Goal: Transaction & Acquisition: Purchase product/service

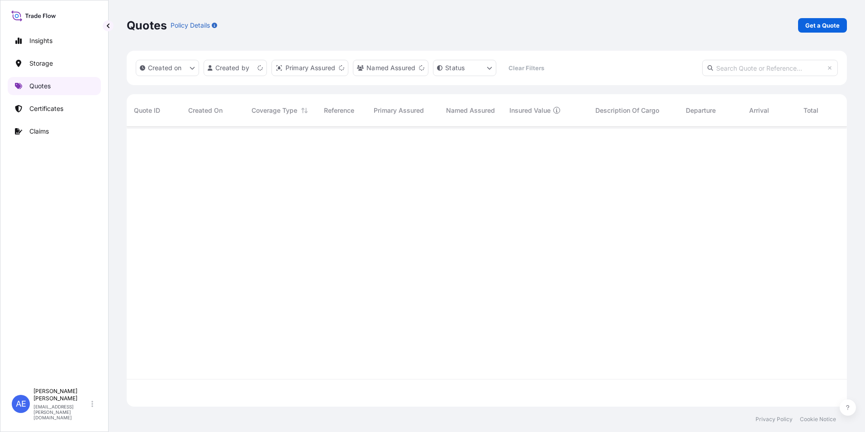
scroll to position [278, 713]
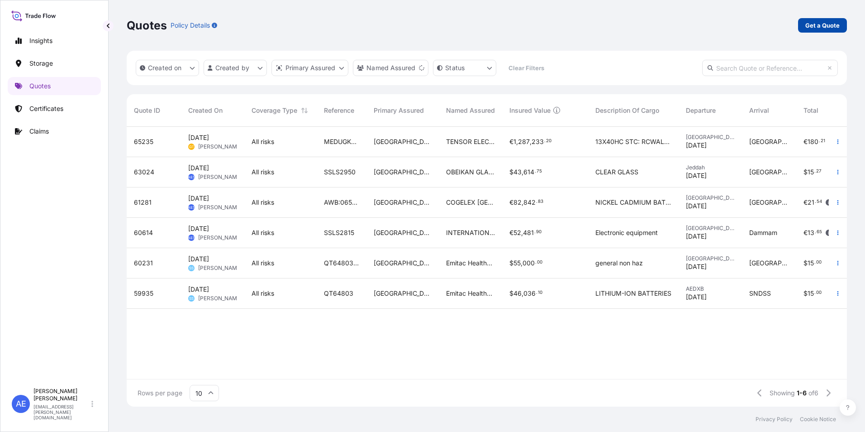
click at [828, 24] on p "Get a Quote" at bounding box center [822, 25] width 34 height 9
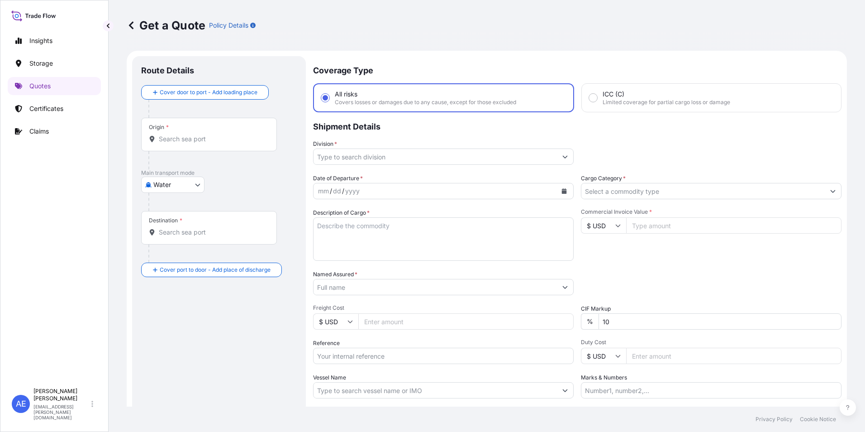
scroll to position [14, 0]
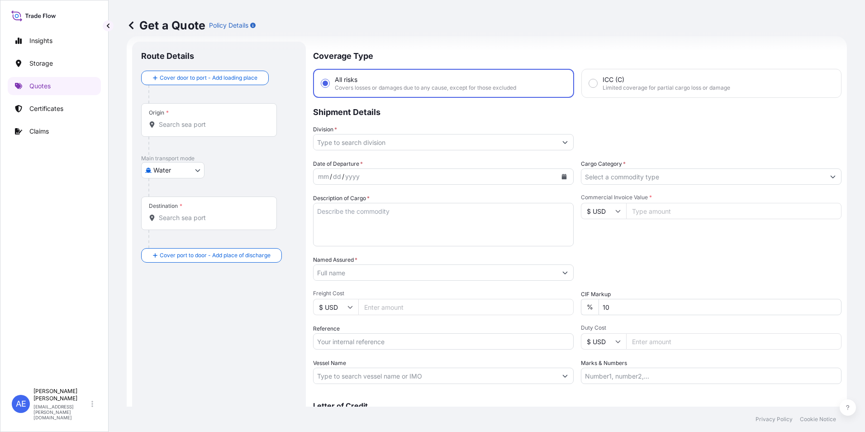
click at [160, 173] on body "Insights Storage Quotes Certificates Claims AE [PERSON_NAME] Samuel [EMAIL_ADDR…" at bounding box center [432, 216] width 865 height 432
click at [165, 189] on div "Air" at bounding box center [173, 193] width 56 height 16
select select "Air"
click at [228, 168] on div "Air Air Water Inland" at bounding box center [219, 174] width 156 height 16
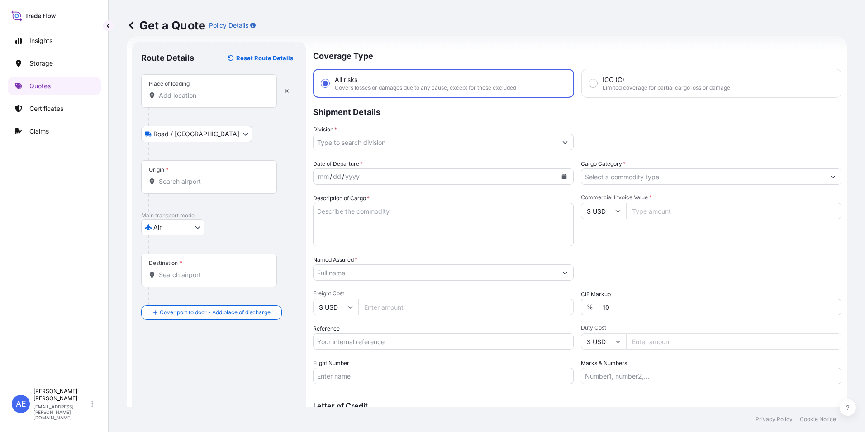
click at [196, 100] on div "Place of loading" at bounding box center [209, 90] width 136 height 33
click at [196, 100] on input "Place of loading" at bounding box center [212, 95] width 107 height 9
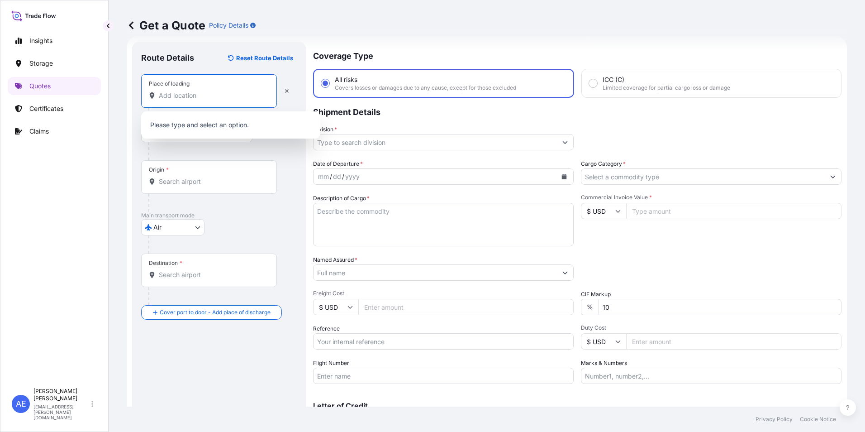
click at [178, 176] on div "Origin *" at bounding box center [209, 176] width 136 height 33
click at [178, 177] on input "Origin *" at bounding box center [212, 181] width 107 height 9
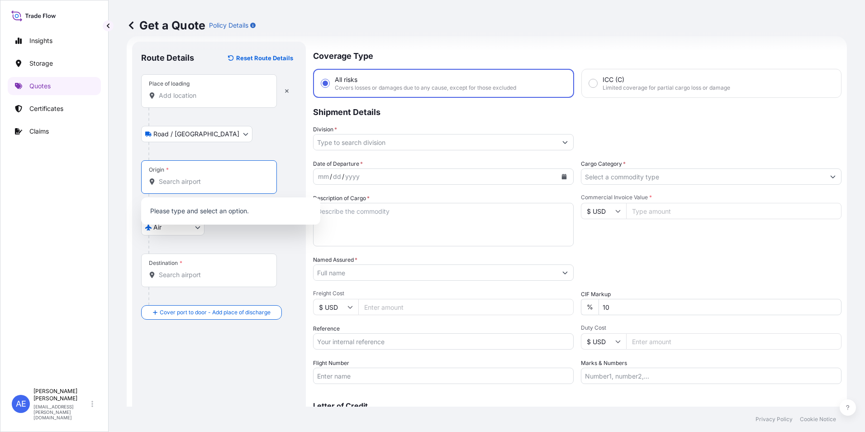
type input "b"
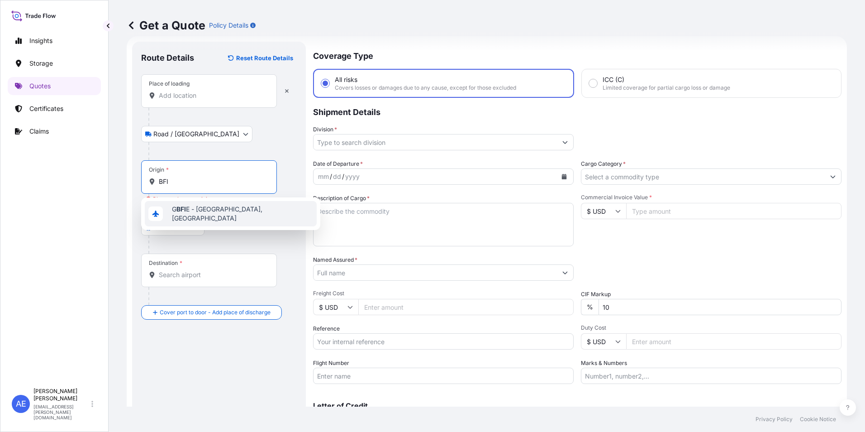
drag, startPoint x: 186, startPoint y: 182, endPoint x: 9, endPoint y: 192, distance: 177.6
click at [14, 192] on div "Insights Storage Quotes Certificates Claims AE [PERSON_NAME] Samuel [EMAIL_ADDR…" at bounding box center [432, 216] width 865 height 432
type input "b"
type input "BFI"
drag, startPoint x: 101, startPoint y: 190, endPoint x: 0, endPoint y: 190, distance: 101.3
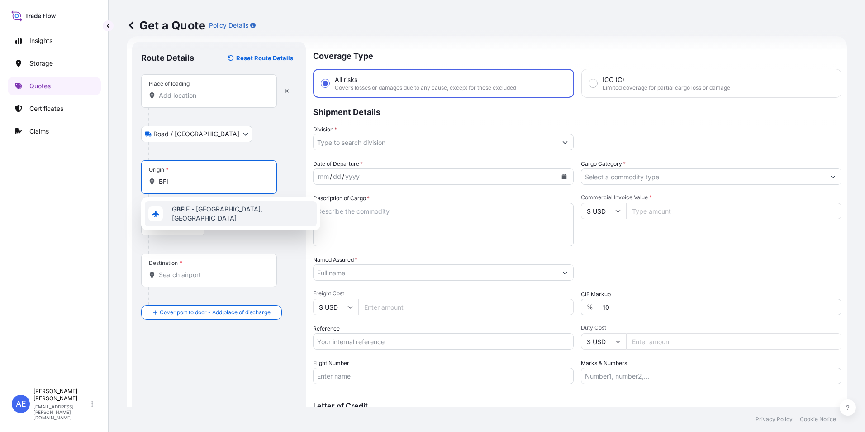
click at [0, 191] on html "1 option available. Insights Storage Quotes Certificates Claims AE [PERSON_NAME…" at bounding box center [432, 216] width 865 height 432
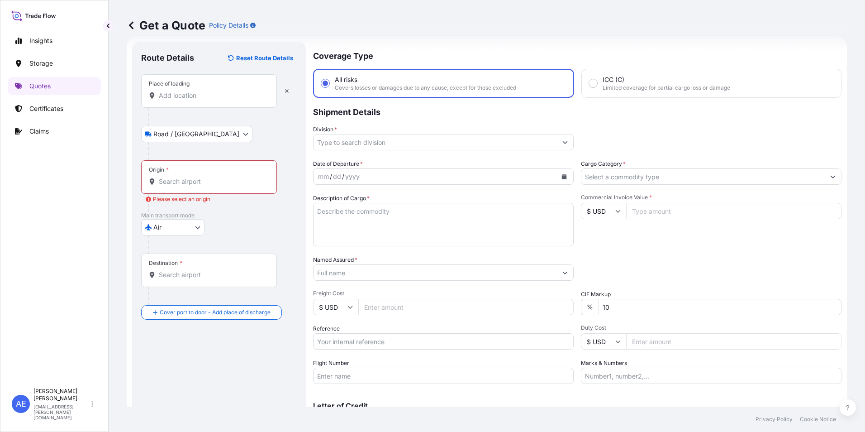
click at [158, 100] on div "Place of loading" at bounding box center [209, 90] width 136 height 33
click at [159, 100] on input "Place of loading" at bounding box center [212, 95] width 107 height 9
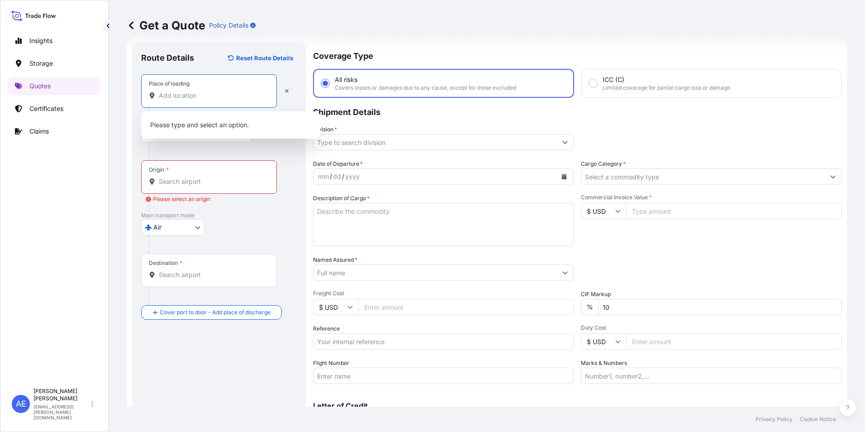
paste input "[GEOGRAPHIC_DATA] - [GEOGRAPHIC_DATA]"
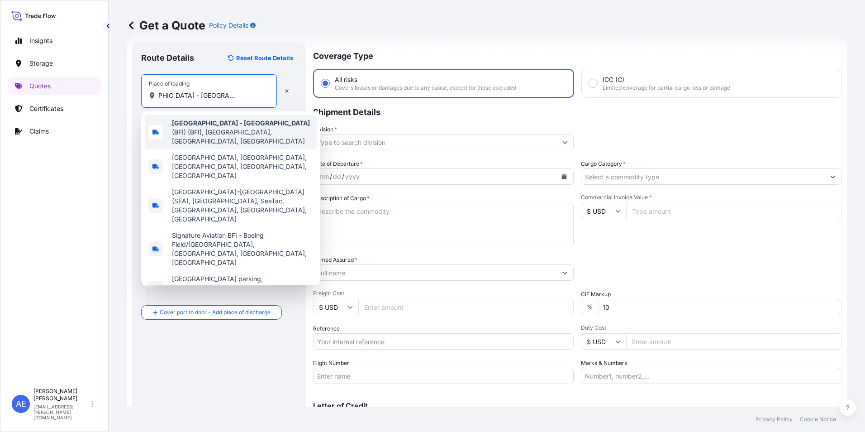
click at [212, 137] on span "[GEOGRAPHIC_DATA] - [GEOGRAPHIC_DATA] (BFI) (BFI), [GEOGRAPHIC_DATA], [GEOGRAPH…" at bounding box center [242, 132] width 141 height 27
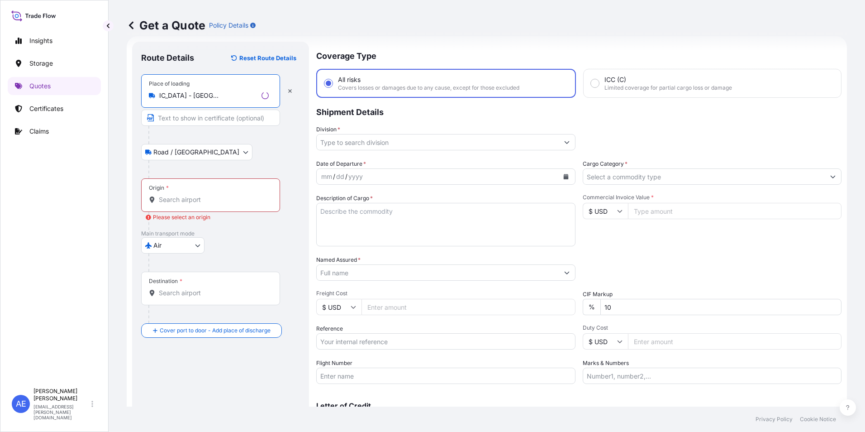
type input "[GEOGRAPHIC_DATA] - [GEOGRAPHIC_DATA] (BFI) (BFI), [GEOGRAPHIC_DATA], [GEOGRAPH…"
click at [201, 193] on div "Origin *" at bounding box center [210, 194] width 139 height 33
click at [201, 195] on input "Origin * Please select an origin" at bounding box center [214, 199] width 110 height 9
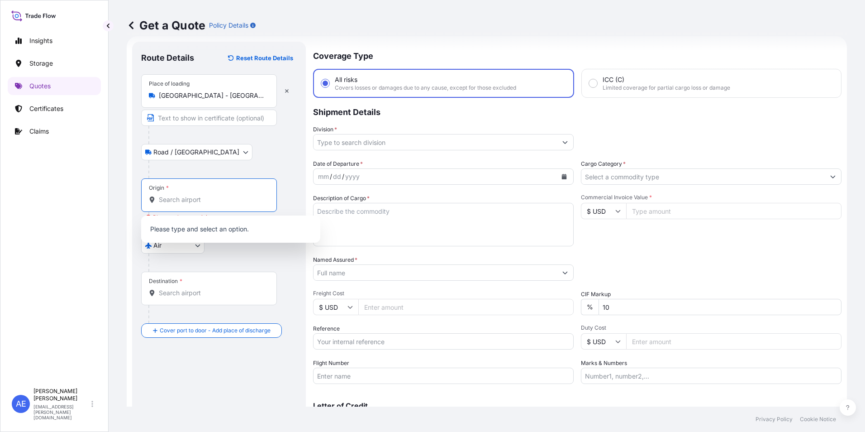
paste input "[GEOGRAPHIC_DATA] - [GEOGRAPHIC_DATA]"
type input "K"
click at [174, 201] on input "Origin * Please select an origin" at bounding box center [212, 199] width 107 height 9
paste input "[GEOGRAPHIC_DATA] - [GEOGRAPHIC_DATA]"
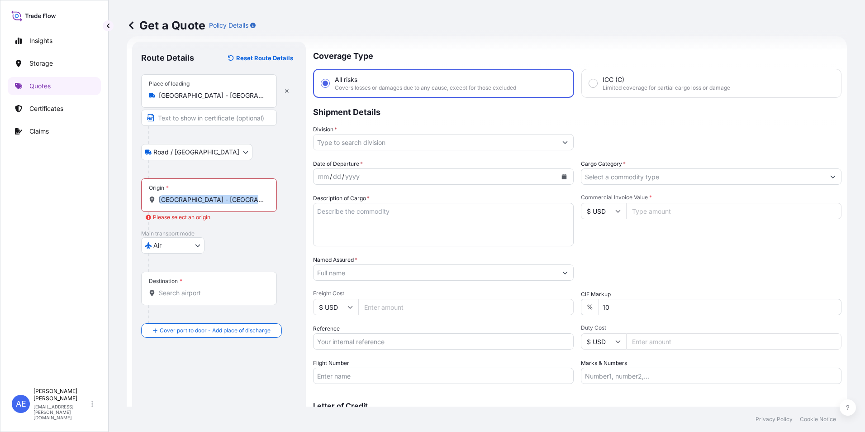
drag, startPoint x: 268, startPoint y: 198, endPoint x: 230, endPoint y: 202, distance: 38.2
click at [193, 199] on div "[GEOGRAPHIC_DATA] - [GEOGRAPHIC_DATA]" at bounding box center [209, 199] width 120 height 9
click at [248, 202] on input "[GEOGRAPHIC_DATA] - [GEOGRAPHIC_DATA]" at bounding box center [212, 199] width 107 height 9
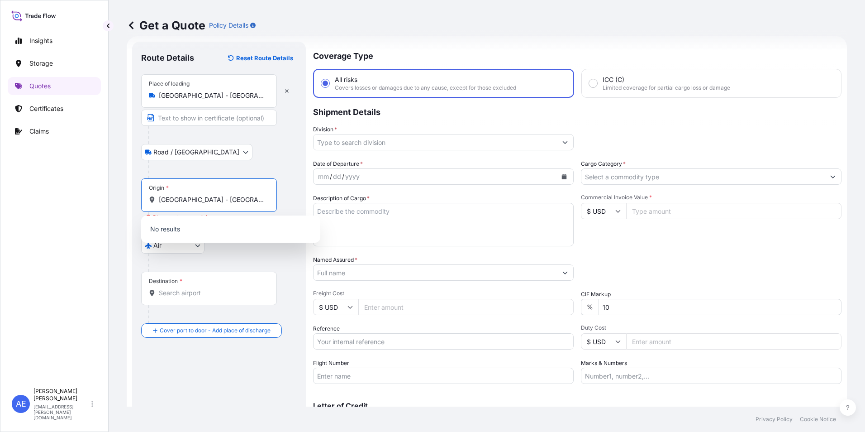
scroll to position [0, 37]
drag, startPoint x: 177, startPoint y: 200, endPoint x: 288, endPoint y: 200, distance: 111.3
click at [288, 200] on div "Origin * [GEOGRAPHIC_DATA] - [GEOGRAPHIC_DATA] Please select an origin" at bounding box center [219, 204] width 156 height 52
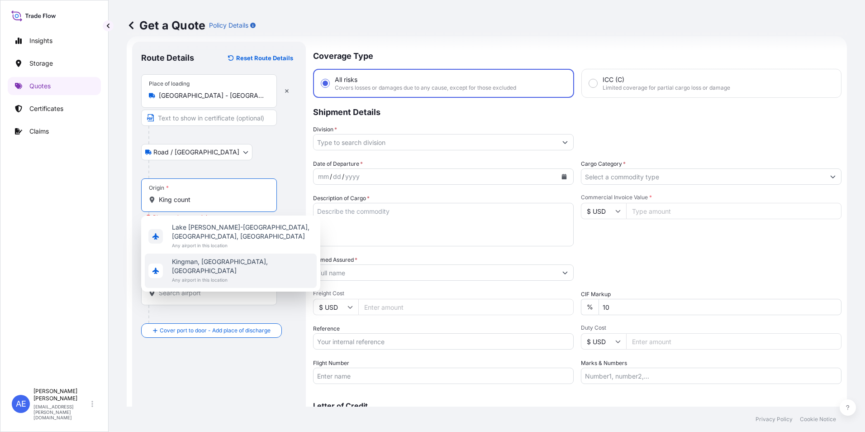
type input "King count"
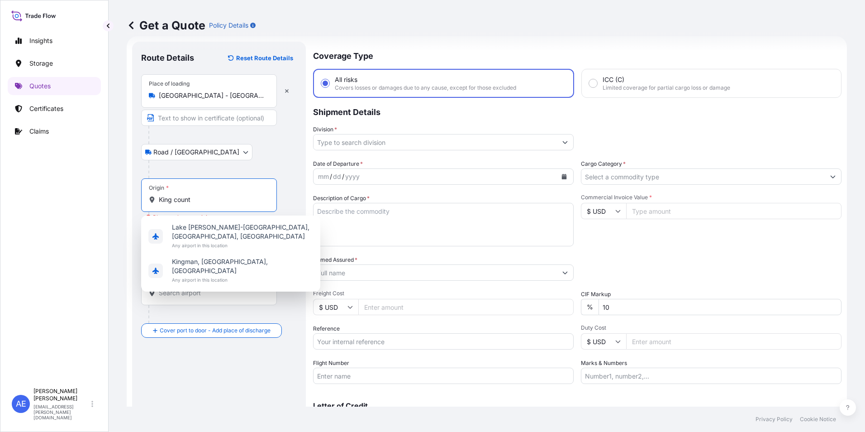
click at [206, 95] on input "[GEOGRAPHIC_DATA] - [GEOGRAPHIC_DATA] (BFI) (BFI), [GEOGRAPHIC_DATA], [GEOGRAPH…" at bounding box center [212, 95] width 107 height 9
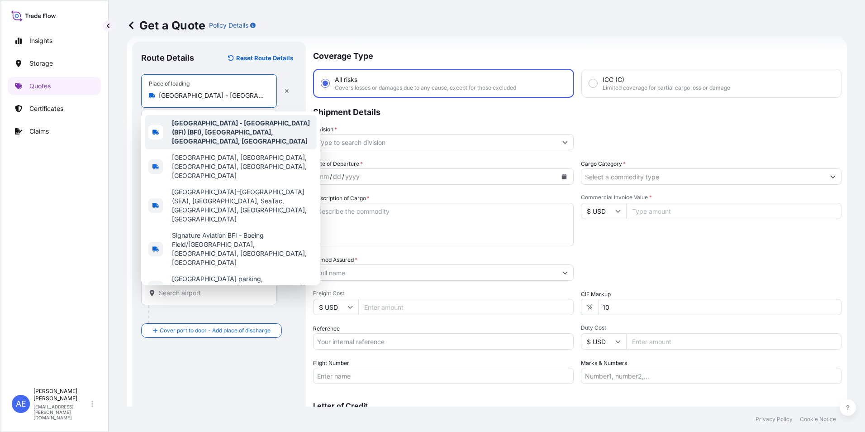
click at [164, 95] on input "[GEOGRAPHIC_DATA] - [GEOGRAPHIC_DATA] (BFI) (BFI), [GEOGRAPHIC_DATA], [GEOGRAPH…" at bounding box center [212, 95] width 107 height 9
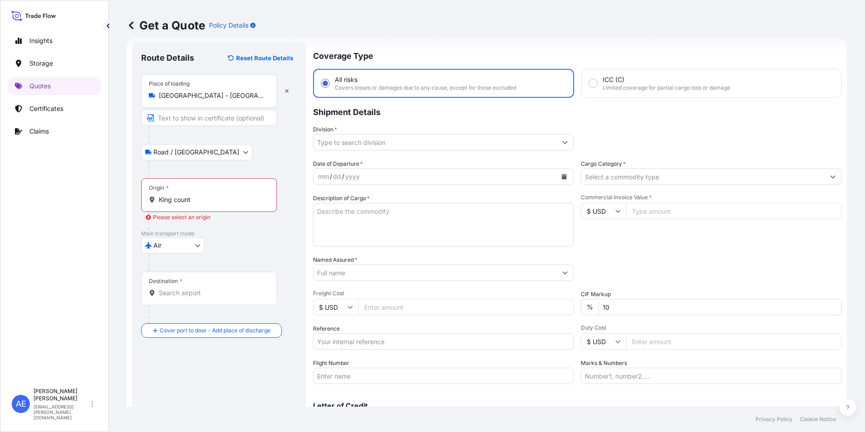
drag, startPoint x: 202, startPoint y: 98, endPoint x: 248, endPoint y: 93, distance: 46.8
click at [265, 94] on div "[GEOGRAPHIC_DATA] - [GEOGRAPHIC_DATA] (BFI) (BFI), [GEOGRAPHIC_DATA], [GEOGRAPH…" at bounding box center [209, 95] width 120 height 9
click at [265, 94] on input "[GEOGRAPHIC_DATA] - [GEOGRAPHIC_DATA] (BFI) (BFI), [GEOGRAPHIC_DATA], [GEOGRAPH…" at bounding box center [212, 95] width 107 height 9
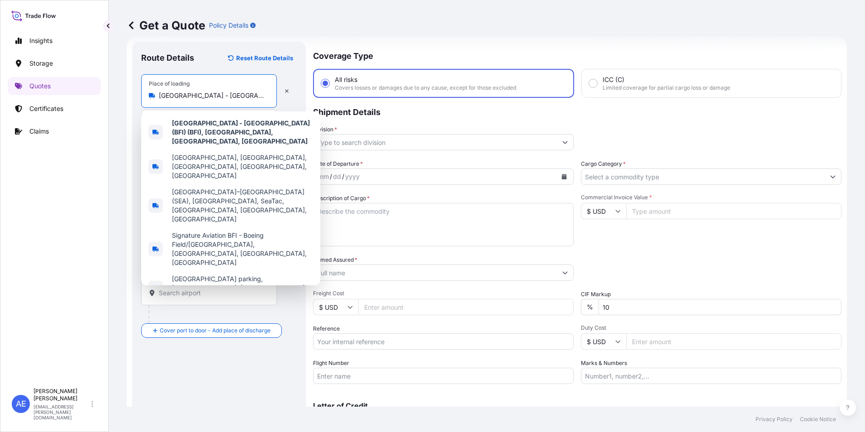
drag, startPoint x: 248, startPoint y: 93, endPoint x: 223, endPoint y: 95, distance: 25.8
click at [248, 93] on input "[GEOGRAPHIC_DATA] - [GEOGRAPHIC_DATA] (BFI) (BFI), [GEOGRAPHIC_DATA], [GEOGRAPH…" at bounding box center [212, 95] width 107 height 9
drag, startPoint x: 159, startPoint y: 97, endPoint x: 308, endPoint y: 97, distance: 148.8
click at [308, 97] on form "Route Details Reset Route Details Place of loading [GEOGRAPHIC_DATA] - [GEOGRAP…" at bounding box center [487, 246] width 720 height 420
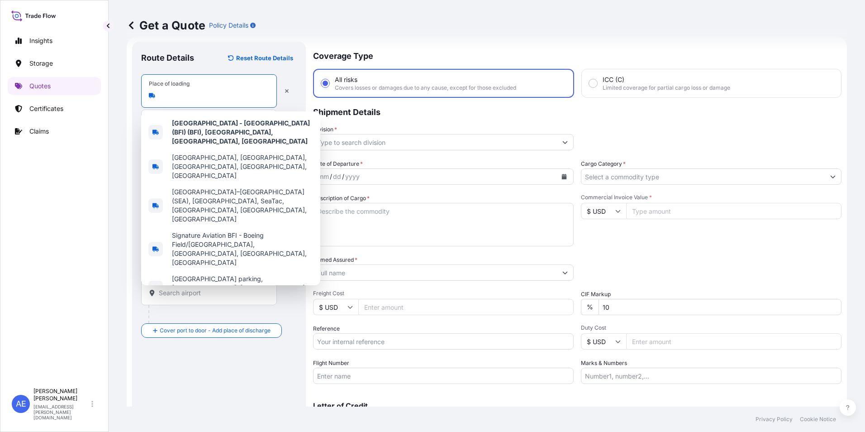
scroll to position [0, 0]
click at [290, 76] on div "Place of loading [GEOGRAPHIC_DATA] - [GEOGRAPHIC_DATA] (BFI) (BFI), [GEOGRAPHIC…" at bounding box center [219, 100] width 156 height 52
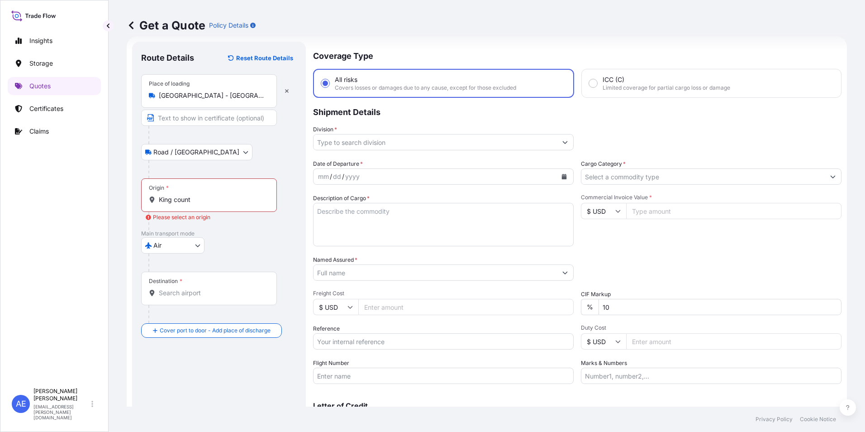
drag, startPoint x: 209, startPoint y: 193, endPoint x: 209, endPoint y: 198, distance: 5.1
click at [209, 195] on div "Origin * King count" at bounding box center [209, 194] width 136 height 33
click at [209, 195] on input "King count" at bounding box center [212, 199] width 107 height 9
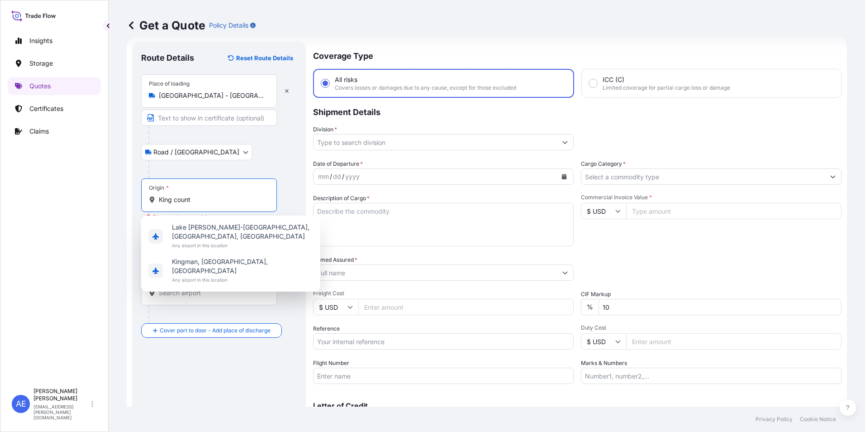
drag, startPoint x: 208, startPoint y: 204, endPoint x: 16, endPoint y: 218, distance: 192.3
click at [16, 218] on div "Insights Storage Quotes Certificates Claims AE [PERSON_NAME] Samuel [EMAIL_ADDR…" at bounding box center [432, 216] width 865 height 432
paste input "[GEOGRAPHIC_DATA] - [GEOGRAPHIC_DATA] (BFI) (BFI), [GEOGRAPHIC_DATA], [GEOGRAPH…"
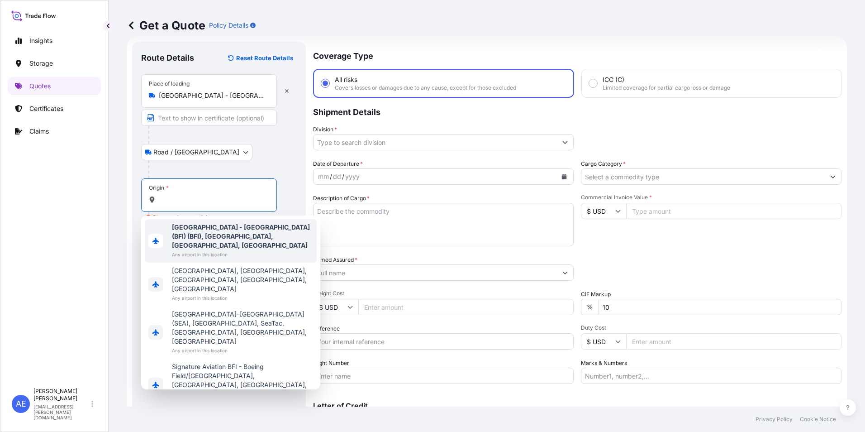
click at [181, 238] on b "[GEOGRAPHIC_DATA] - [GEOGRAPHIC_DATA] (BFI) (BFI), [GEOGRAPHIC_DATA], [GEOGRAPH…" at bounding box center [241, 236] width 138 height 26
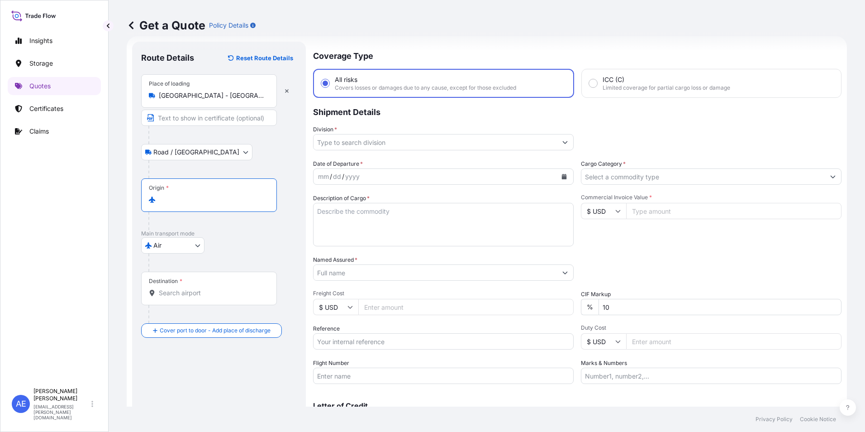
type input "[GEOGRAPHIC_DATA] - [GEOGRAPHIC_DATA] (BFI) (BFI), [GEOGRAPHIC_DATA], [GEOGRAPH…"
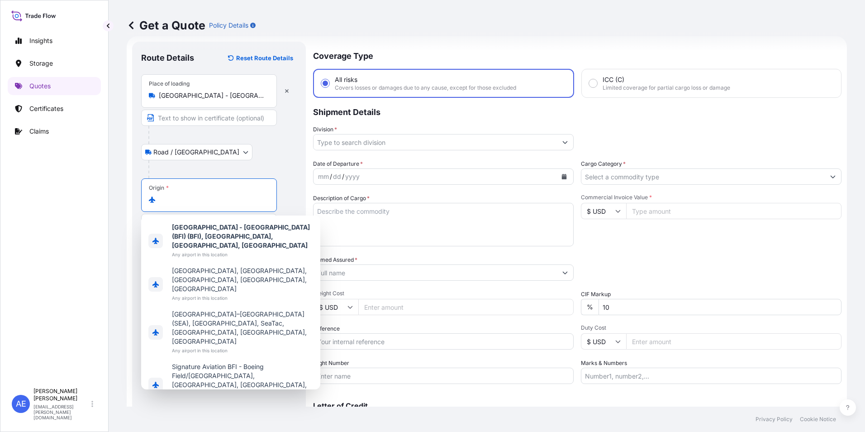
scroll to position [0, 0]
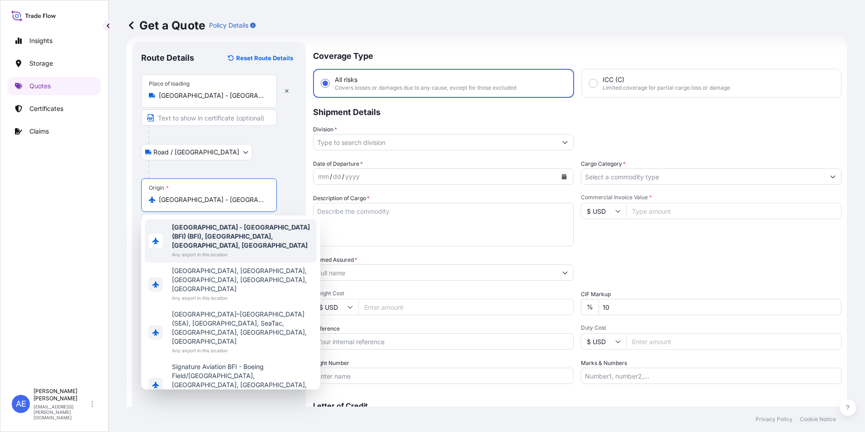
click at [219, 247] on b "[GEOGRAPHIC_DATA] - [GEOGRAPHIC_DATA] (BFI) (BFI), [GEOGRAPHIC_DATA], [GEOGRAPH…" at bounding box center [241, 236] width 138 height 26
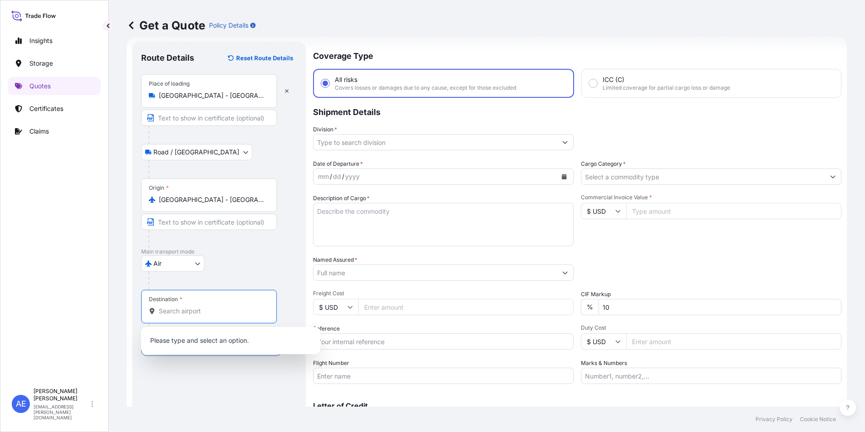
click at [208, 312] on input "Destination *" at bounding box center [212, 310] width 107 height 9
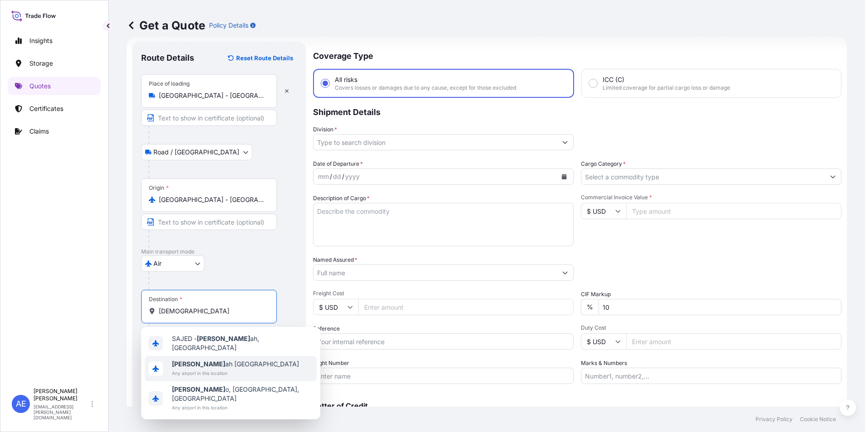
click at [203, 368] on span "Any airport in this location" at bounding box center [235, 372] width 127 height 9
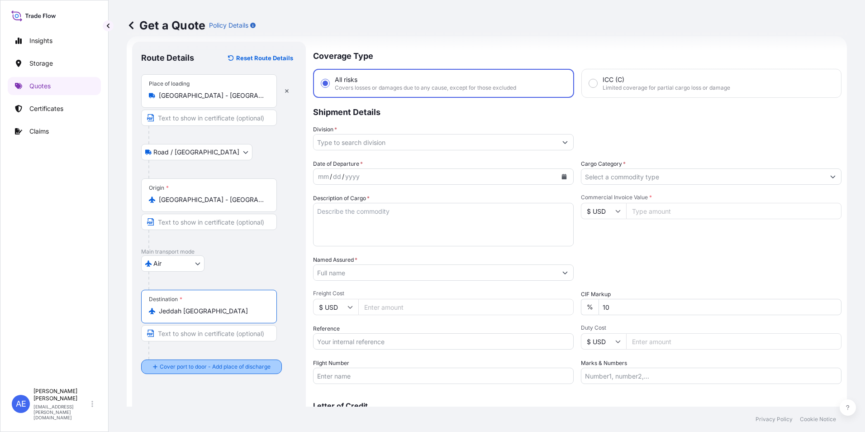
scroll to position [65, 0]
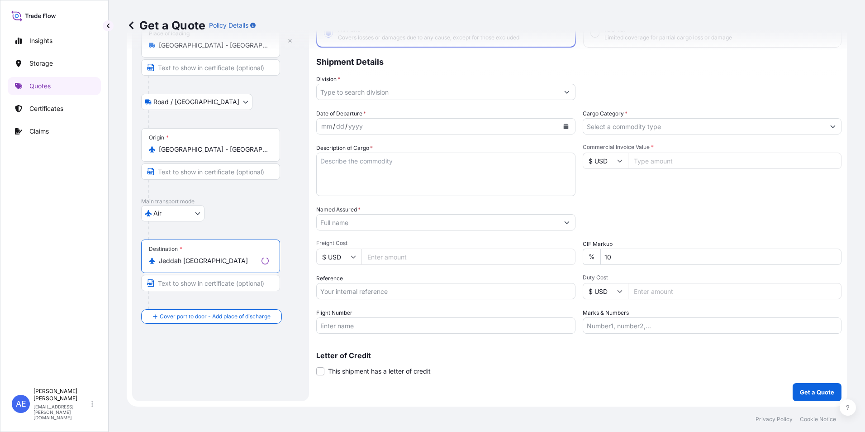
type input "Jeddah [GEOGRAPHIC_DATA]"
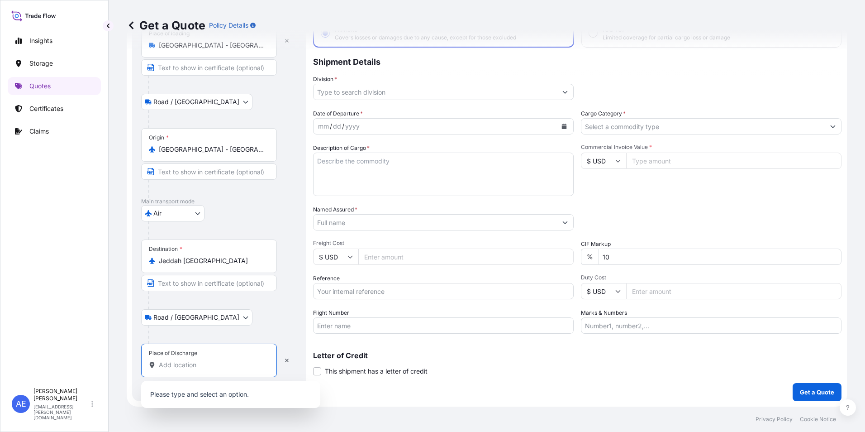
click at [196, 365] on input "Place of Discharge" at bounding box center [212, 364] width 107 height 9
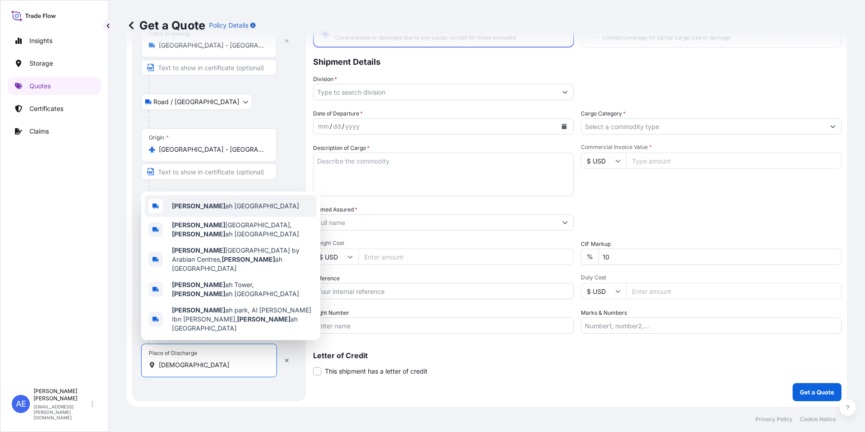
click at [228, 217] on div "[DEMOGRAPHIC_DATA] ah [GEOGRAPHIC_DATA]" at bounding box center [231, 206] width 172 height 22
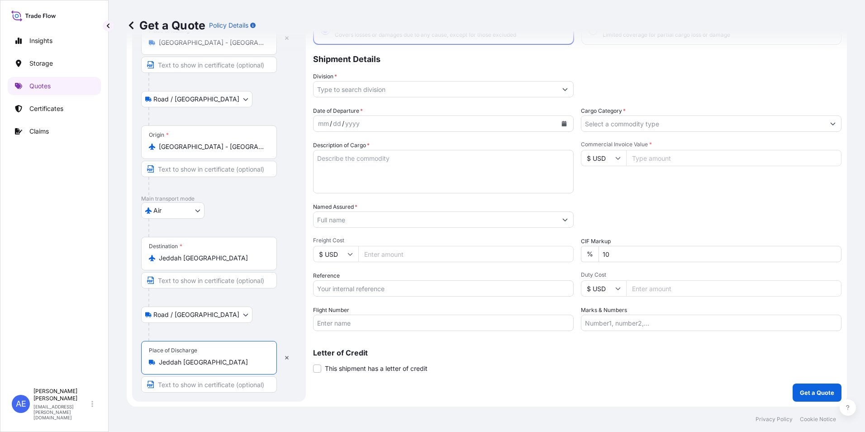
scroll to position [68, 0]
type input "Jeddah [GEOGRAPHIC_DATA]"
click at [589, 84] on div "Division *" at bounding box center [577, 83] width 528 height 25
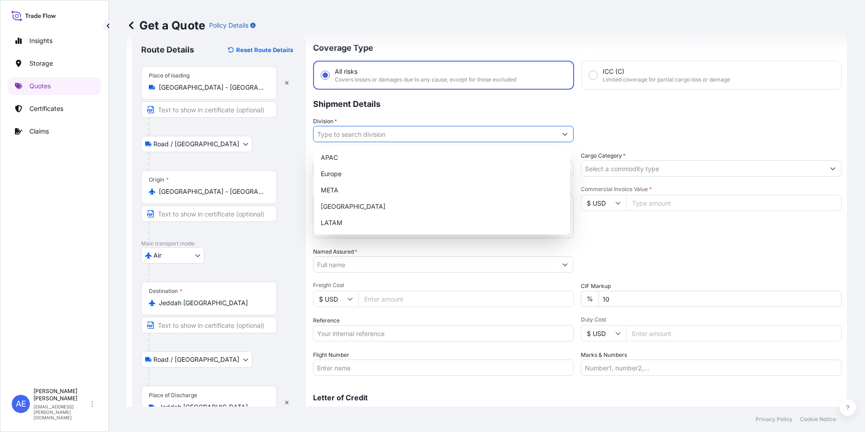
click at [534, 132] on input "Division *" at bounding box center [434, 134] width 243 height 16
click at [371, 193] on div "META" at bounding box center [441, 190] width 249 height 16
type input "META"
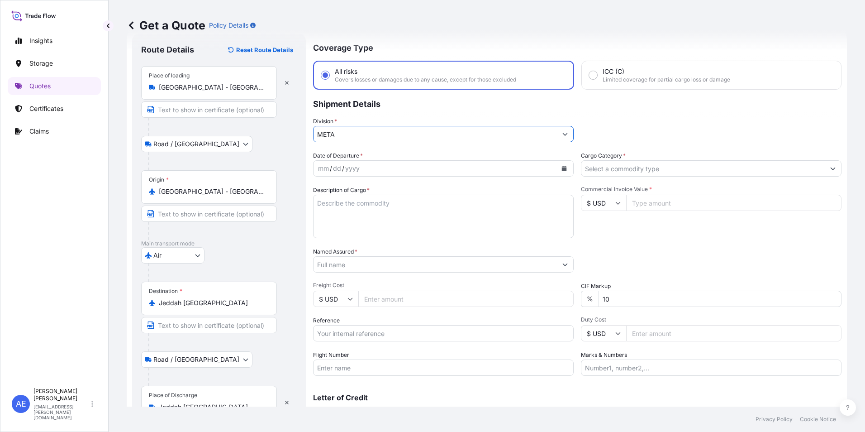
click at [696, 173] on input "Cargo Category *" at bounding box center [702, 168] width 243 height 16
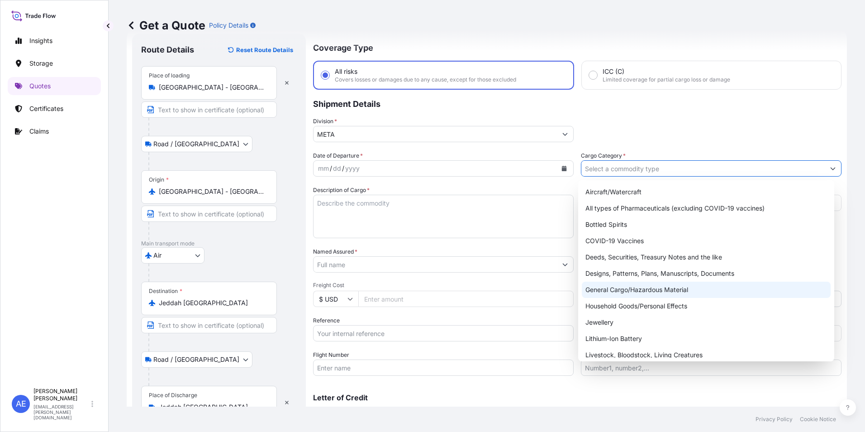
click at [658, 290] on div "General Cargo/Hazardous Material" at bounding box center [706, 289] width 249 height 16
type input "General Cargo/Hazardous Material"
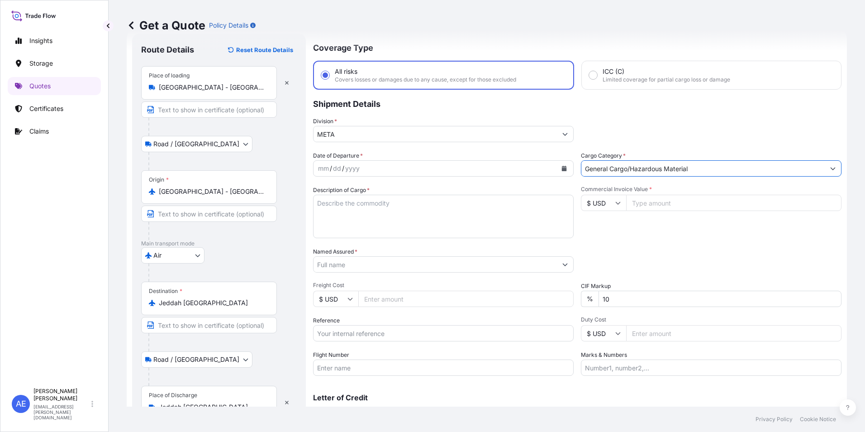
drag, startPoint x: 633, startPoint y: 306, endPoint x: 453, endPoint y: 309, distance: 179.6
click at [479, 305] on div "Date of Departure * mm / dd / yyyy Cargo Category * General Cargo/Hazardous Mat…" at bounding box center [577, 263] width 528 height 224
type input "0"
click at [351, 204] on textarea "Description of Cargo *" at bounding box center [443, 216] width 261 height 43
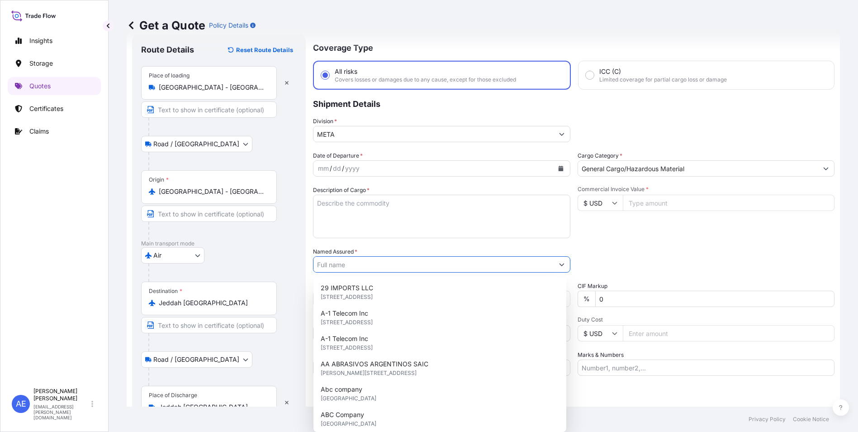
click at [359, 264] on input "Named Assured *" at bounding box center [433, 264] width 240 height 16
paste input "JAC RIJK AL RUSHAID CONTRACTING & SERVICES CO. LTD"
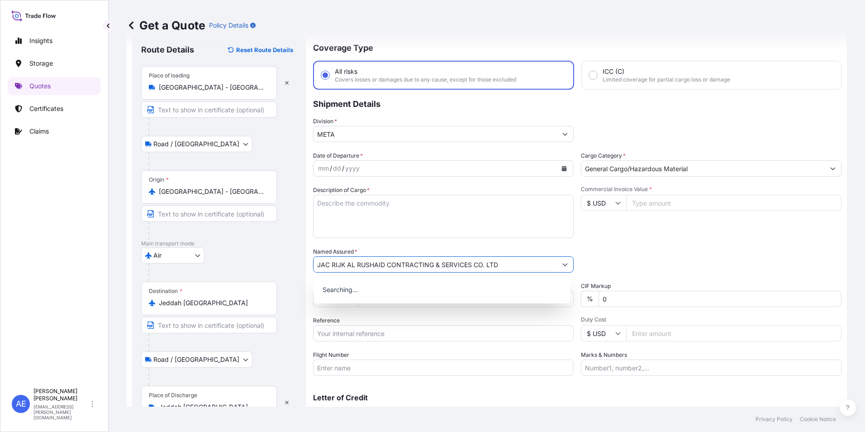
type input "JAC RIJK AL RUSHAID CONTRACTING & SERVICES CO. LTD"
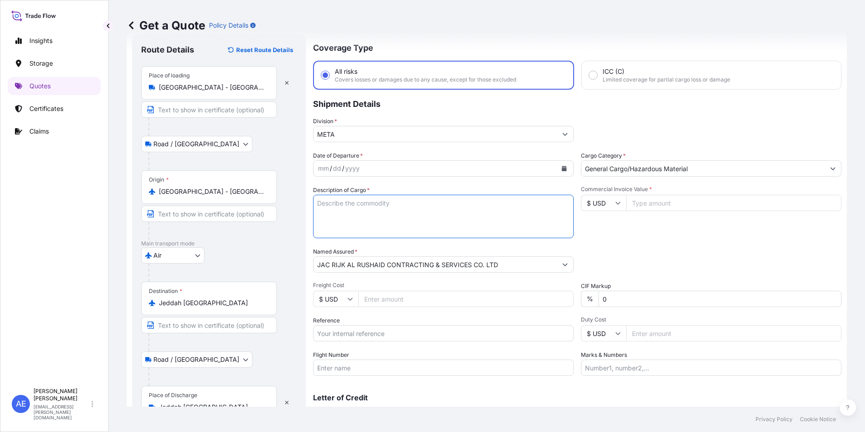
click at [356, 216] on textarea "Description of Cargo *" at bounding box center [443, 216] width 261 height 43
paste textarea "3" HYDRAULIC BUTTERFLY ASSEMBLY, VALVE, 3" NPT IN-LINE, HYDRAULIC AC,VALVE 3" N…"
type textarea "3" HYDRAULIC BUTTERFLY ASSEMBLY, VALVE, 3" NPT IN-LINE, HYDRAULIC AC,VALVE 3" N…"
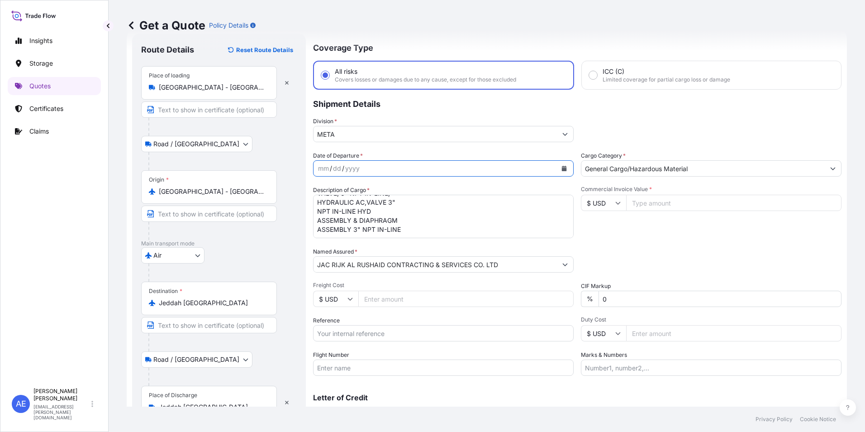
click at [565, 168] on button "Calendar" at bounding box center [564, 168] width 14 height 14
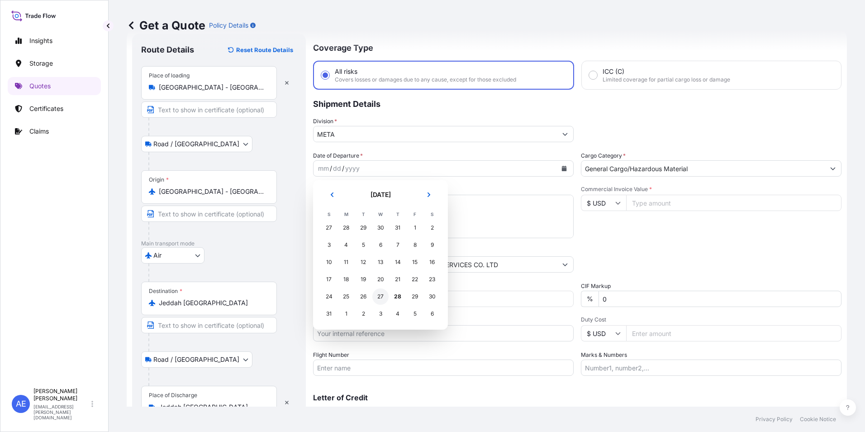
click at [378, 297] on div "27" at bounding box center [380, 296] width 16 height 16
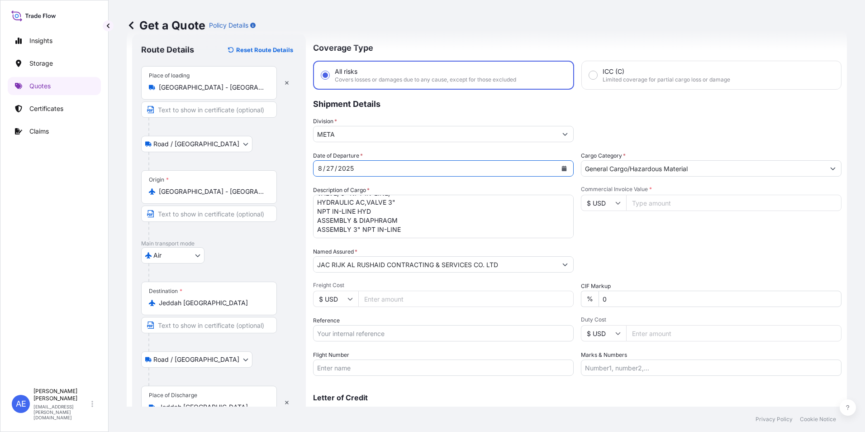
scroll to position [68, 0]
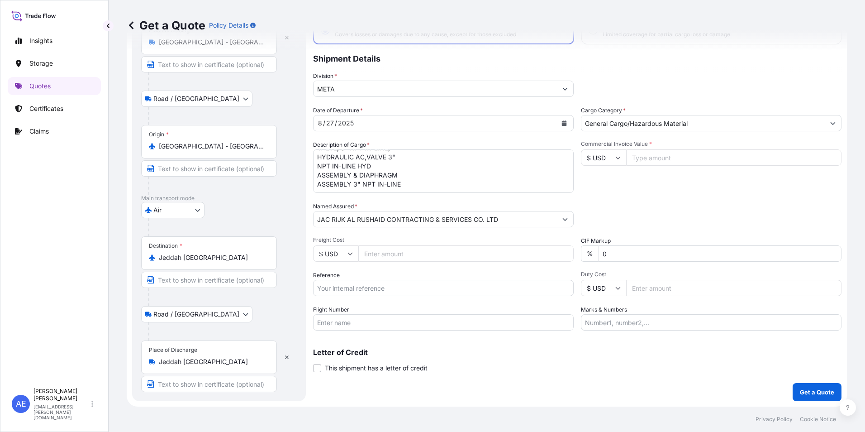
click at [640, 159] on input "Commercial Invoice Value *" at bounding box center [733, 157] width 215 height 16
paste input "7904.72"
type input "7904.72"
click at [384, 278] on div "Reference" at bounding box center [443, 283] width 261 height 25
click at [385, 287] on input "Reference" at bounding box center [443, 288] width 261 height 16
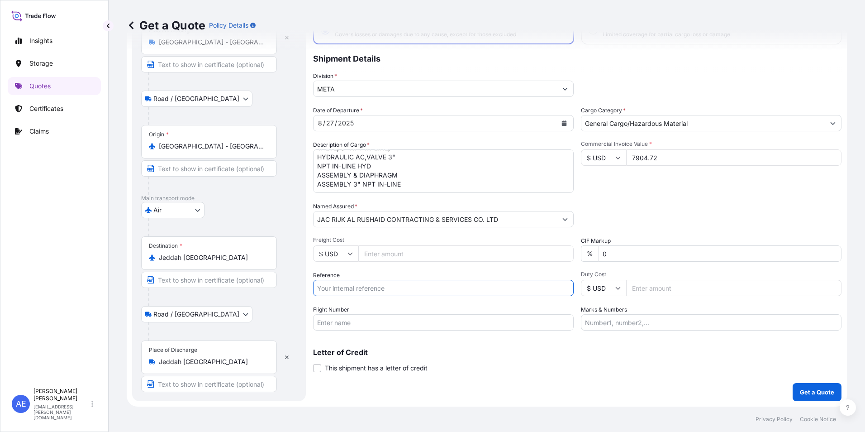
paste input "AWB:2772960680 SSLS3057"
type input "AWB:2772960680 SSLS3057"
click at [474, 357] on div "Letter of Credit This shipment has a letter of credit Letter of credit * Letter…" at bounding box center [577, 360] width 528 height 24
click at [800, 392] on p "Get a Quote" at bounding box center [817, 391] width 34 height 9
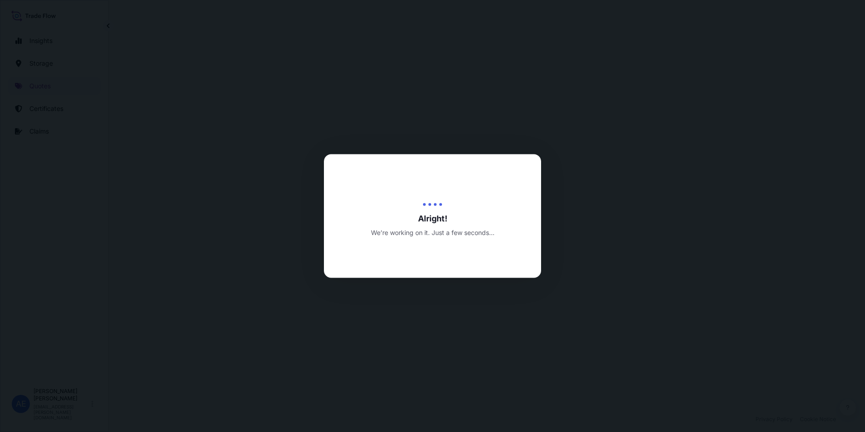
select select "Road / [GEOGRAPHIC_DATA]"
select select "Air"
select select "Road / [GEOGRAPHIC_DATA]"
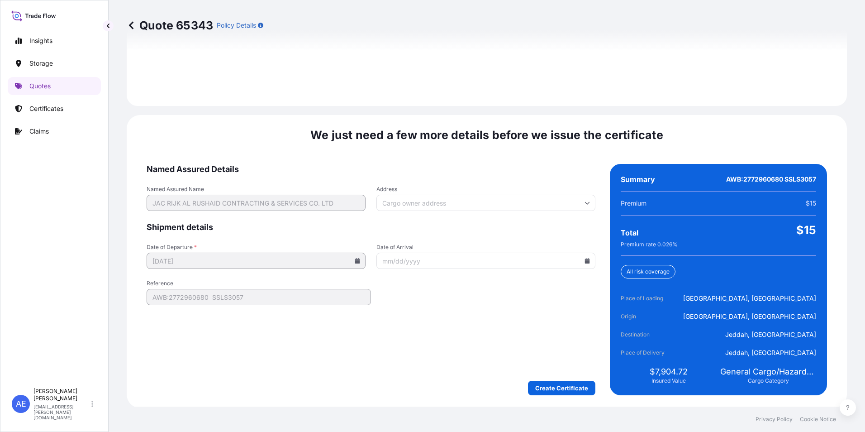
scroll to position [1346, 0]
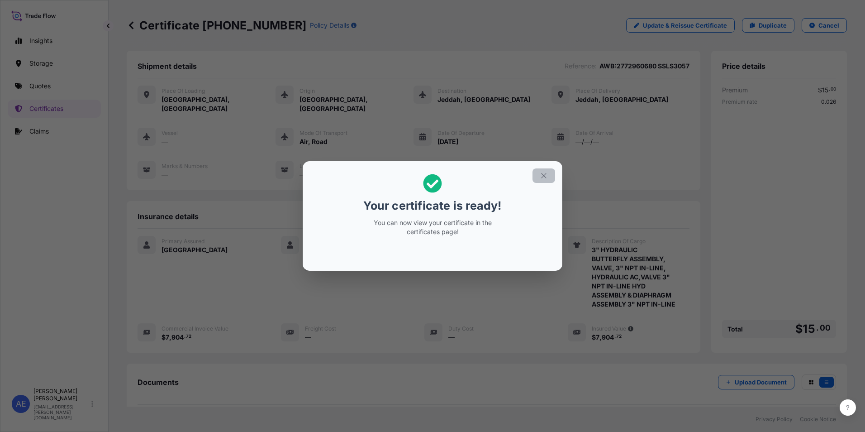
click at [549, 173] on button "button" at bounding box center [543, 175] width 23 height 14
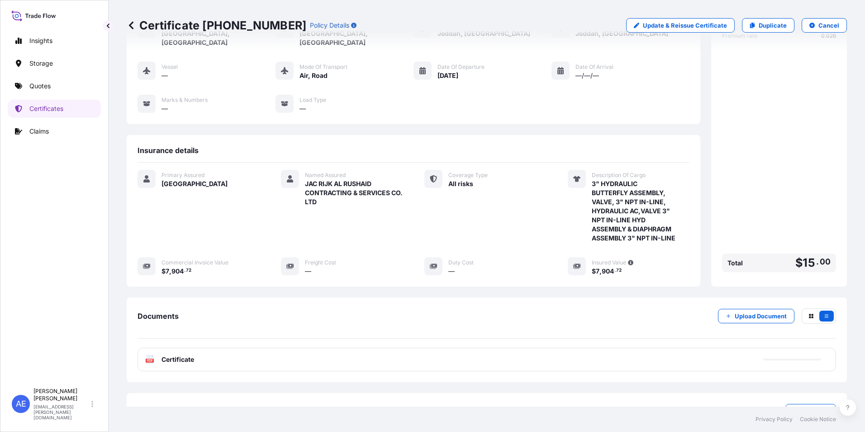
scroll to position [89, 0]
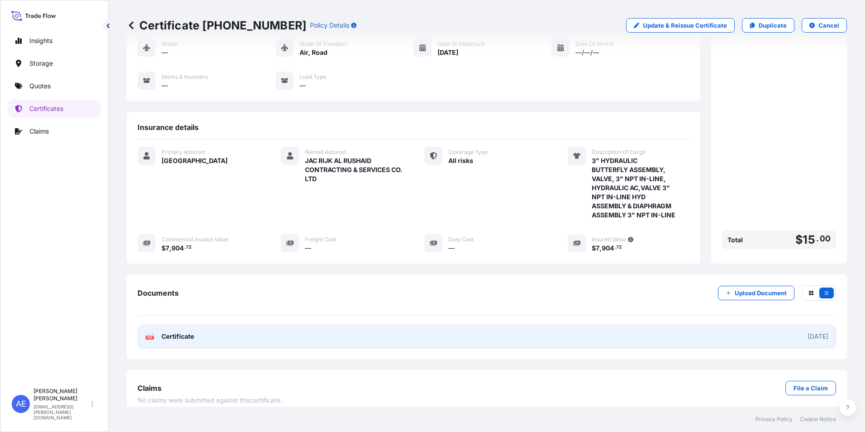
click at [185, 332] on link "PDF Certificate [DATE]" at bounding box center [487, 336] width 698 height 24
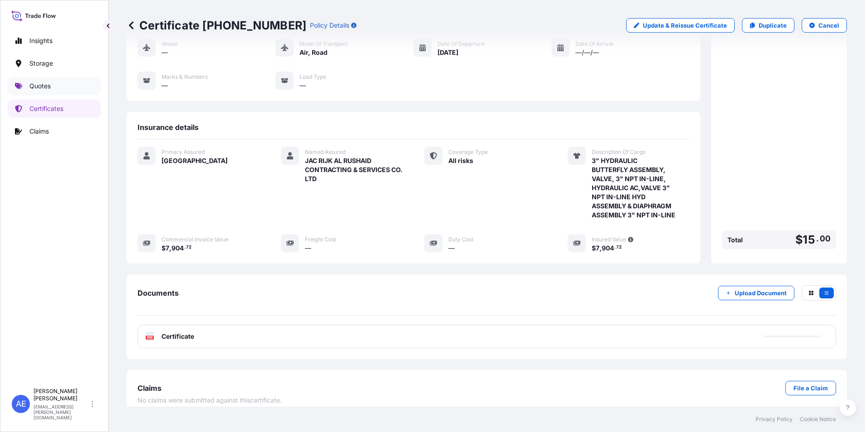
click at [49, 86] on p "Quotes" at bounding box center [39, 85] width 21 height 9
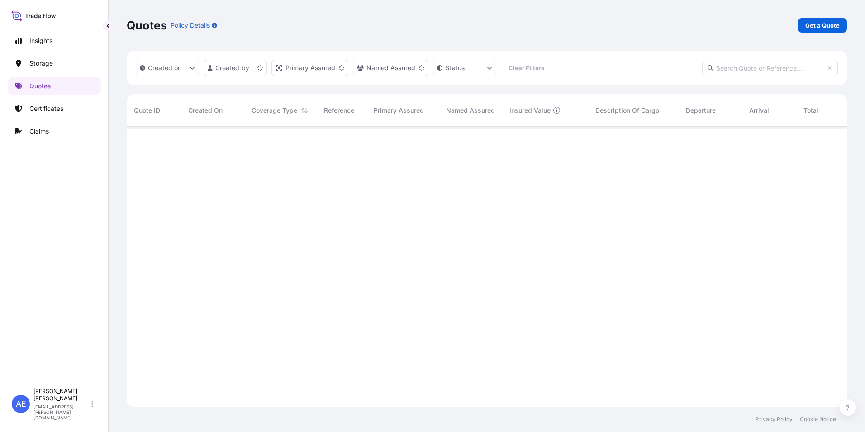
scroll to position [278, 713]
click at [815, 23] on p "Get a Quote" at bounding box center [822, 25] width 34 height 9
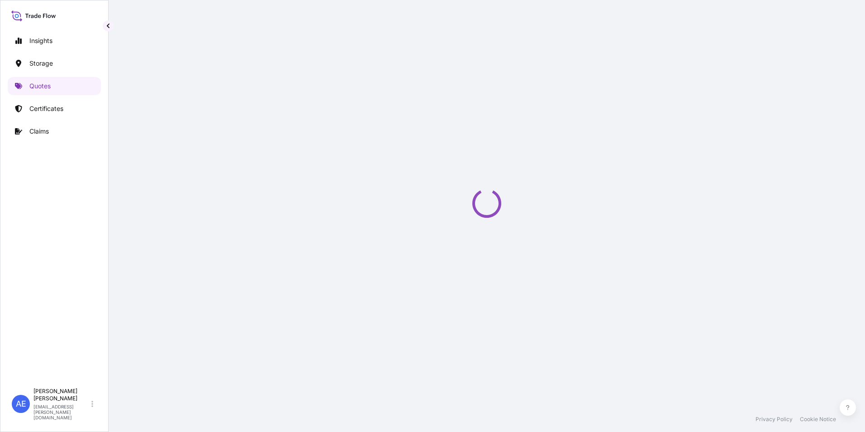
select select "Water"
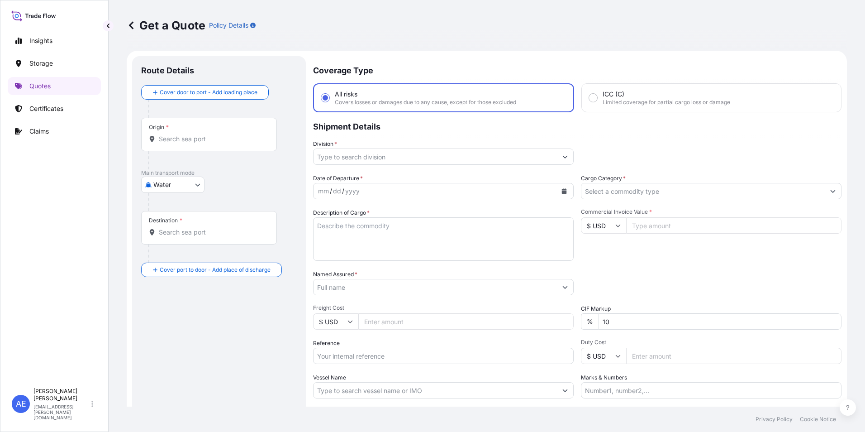
scroll to position [14, 0]
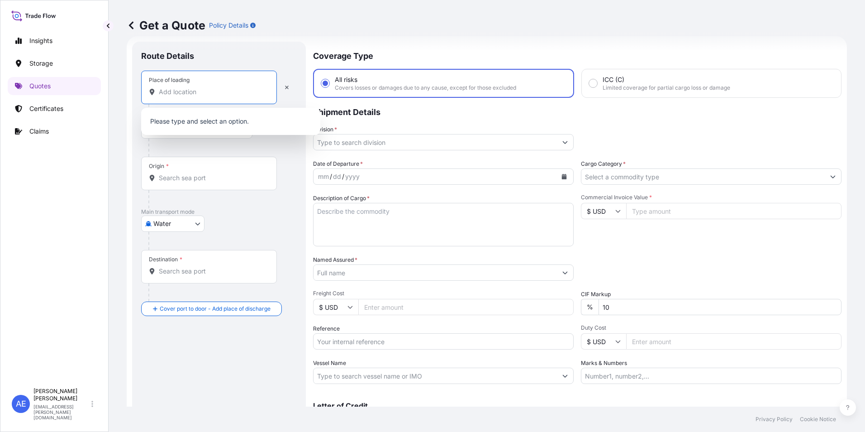
click at [210, 90] on input "Place of loading" at bounding box center [212, 91] width 107 height 9
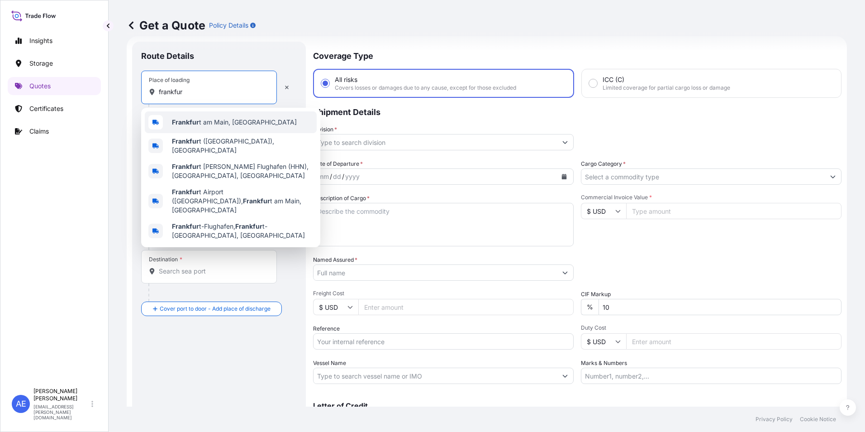
click at [237, 124] on span "Frankfur [GEOGRAPHIC_DATA], [GEOGRAPHIC_DATA]" at bounding box center [234, 122] width 125 height 9
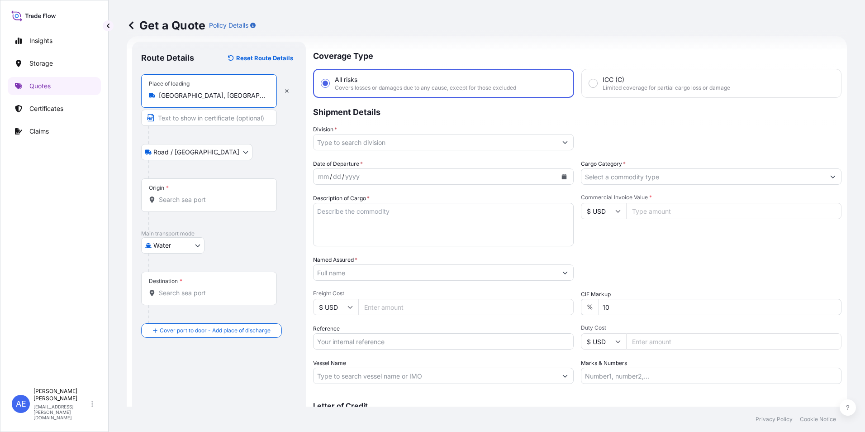
type input "[GEOGRAPHIC_DATA], [GEOGRAPHIC_DATA]"
click at [203, 187] on div "Origin *" at bounding box center [210, 194] width 139 height 33
click at [203, 195] on input "Origin *" at bounding box center [214, 199] width 110 height 9
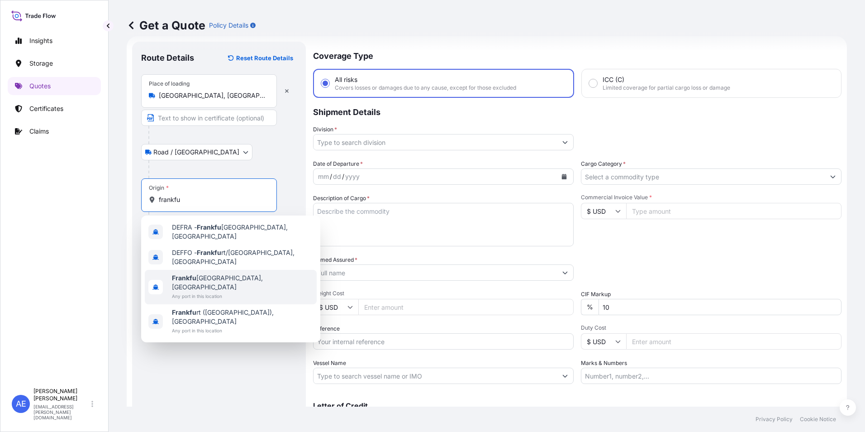
click at [223, 291] on span "Any port in this location" at bounding box center [242, 295] width 141 height 9
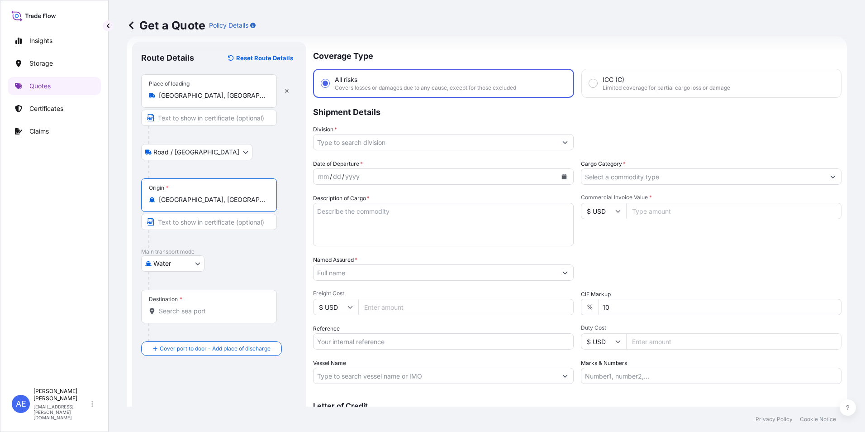
type input "[GEOGRAPHIC_DATA], [GEOGRAPHIC_DATA]"
click at [166, 264] on body "2 options available. 0 options available. 4 options available. Insights Storage…" at bounding box center [432, 216] width 865 height 432
click at [167, 281] on div "Air" at bounding box center [173, 287] width 56 height 16
select select "Air"
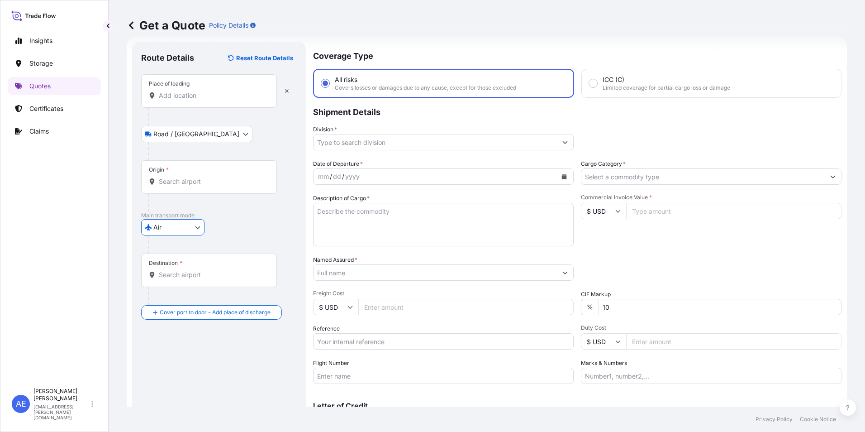
click at [218, 94] on input "Place of loading" at bounding box center [212, 95] width 107 height 9
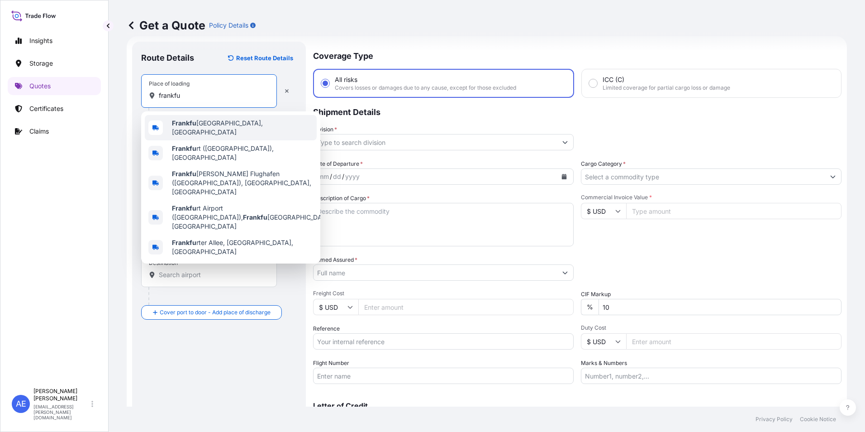
click at [212, 122] on span "[GEOGRAPHIC_DATA], [GEOGRAPHIC_DATA]" at bounding box center [242, 128] width 141 height 18
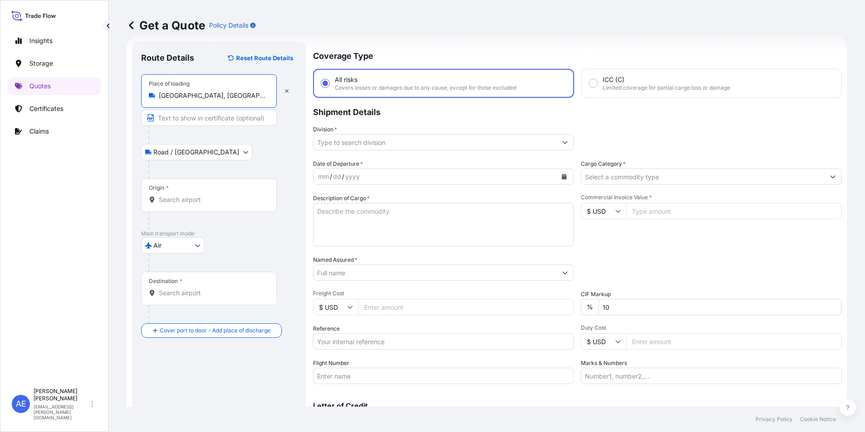
type input "[GEOGRAPHIC_DATA], [GEOGRAPHIC_DATA]"
click at [191, 180] on div "Origin *" at bounding box center [209, 194] width 136 height 33
click at [191, 195] on input "Origin *" at bounding box center [212, 199] width 107 height 9
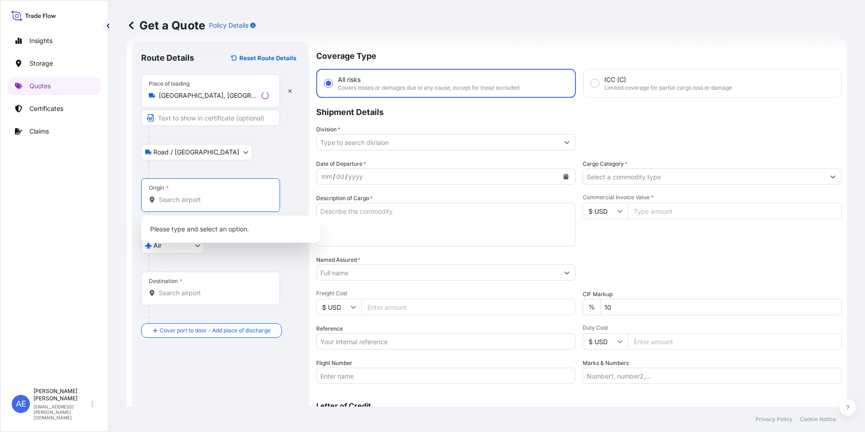
click at [191, 193] on div "Origin *" at bounding box center [210, 194] width 139 height 33
click at [191, 195] on input "Origin *" at bounding box center [214, 199] width 110 height 9
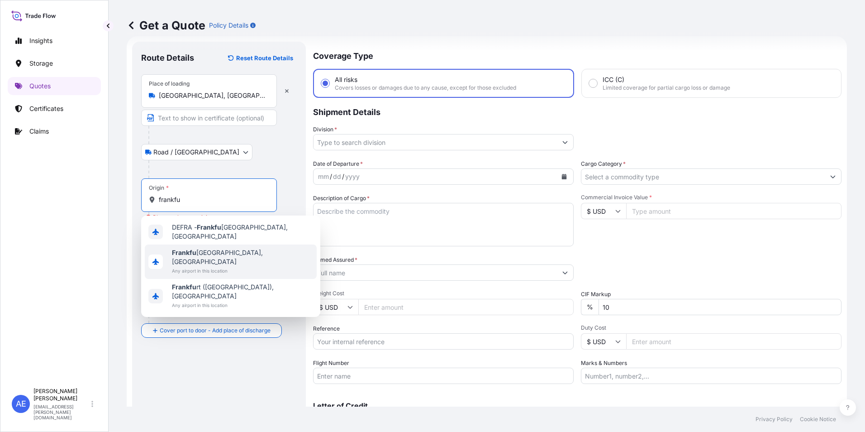
click at [212, 266] on span "Any airport in this location" at bounding box center [242, 270] width 141 height 9
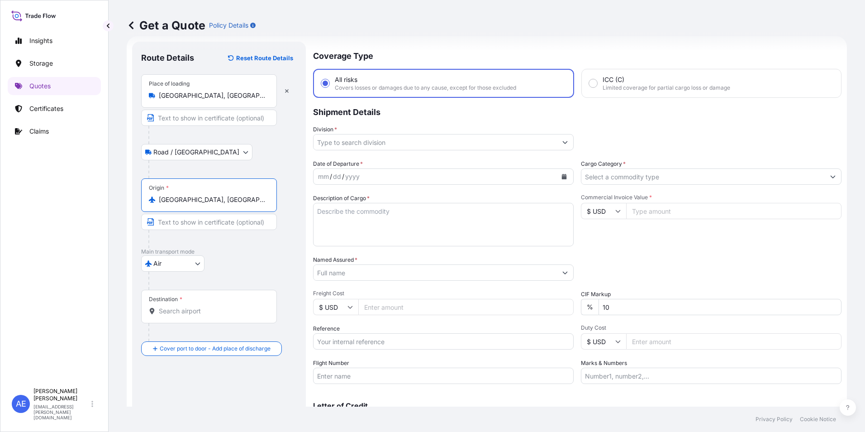
type input "[GEOGRAPHIC_DATA], [GEOGRAPHIC_DATA]"
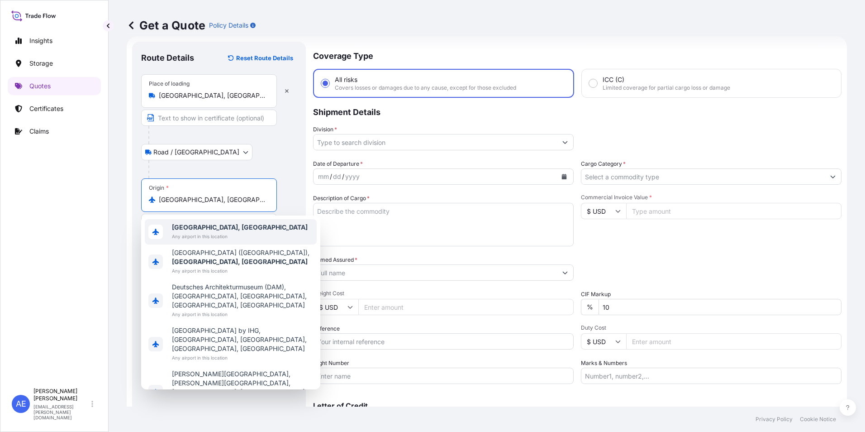
click at [204, 230] on b "[GEOGRAPHIC_DATA], [GEOGRAPHIC_DATA]" at bounding box center [240, 227] width 136 height 8
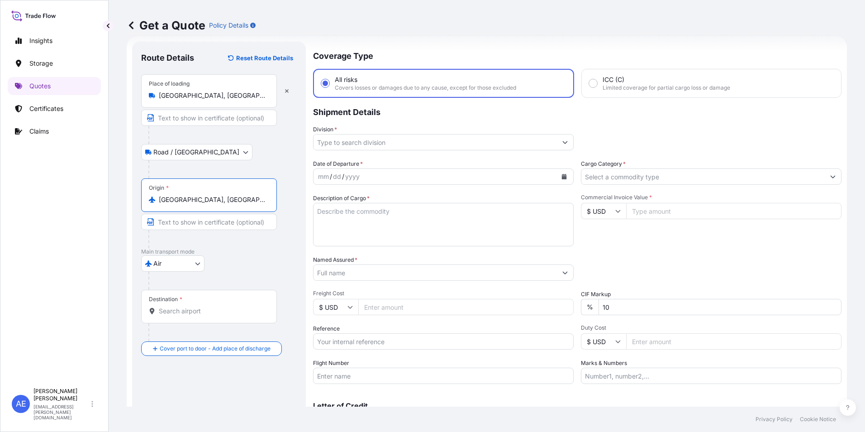
click at [198, 305] on div "Destination *" at bounding box center [209, 306] width 136 height 33
click at [198, 306] on input "Destination *" at bounding box center [212, 310] width 107 height 9
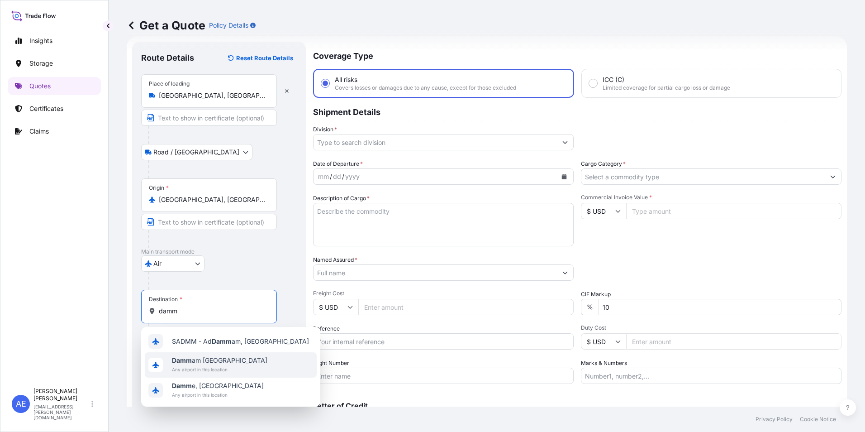
click at [193, 371] on span "Any airport in this location" at bounding box center [219, 369] width 95 height 9
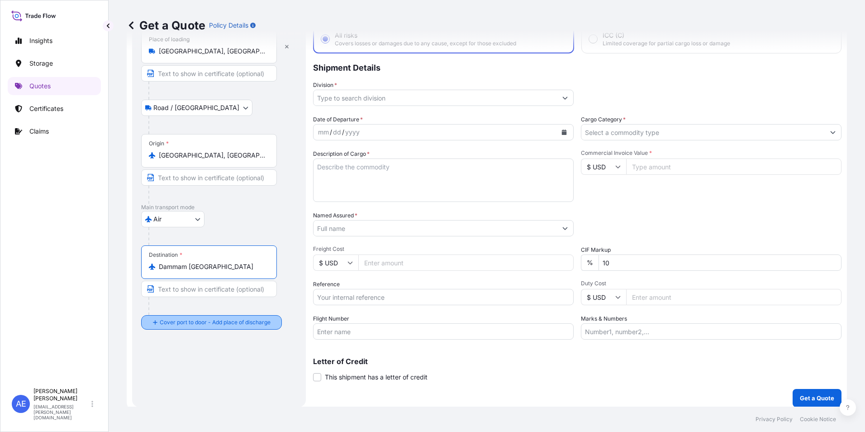
scroll to position [65, 0]
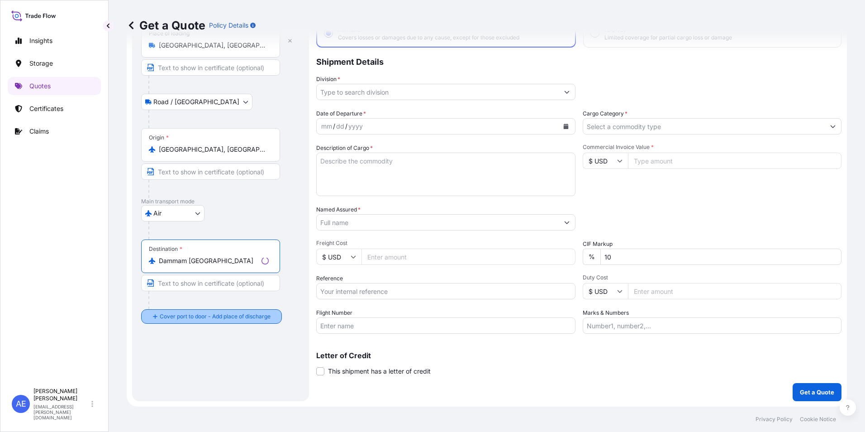
type input "Dammam [GEOGRAPHIC_DATA]"
click at [175, 308] on div at bounding box center [214, 300] width 132 height 18
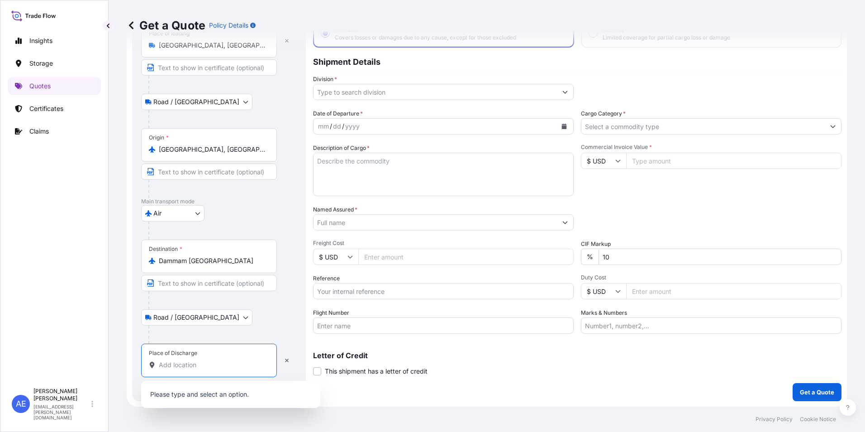
click at [184, 367] on input "Place of Discharge" at bounding box center [212, 364] width 107 height 9
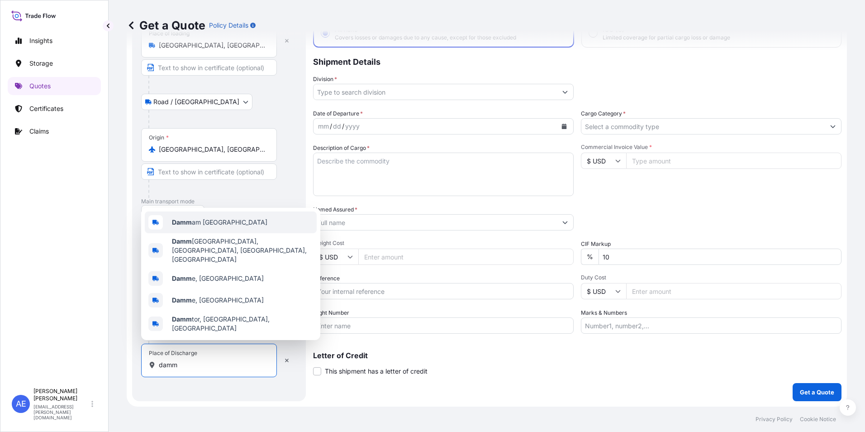
click at [200, 233] on div "Damm am [GEOGRAPHIC_DATA]" at bounding box center [231, 222] width 172 height 22
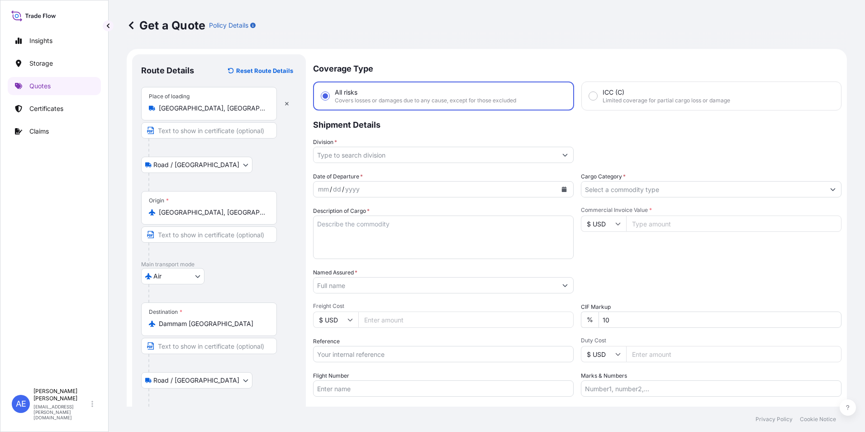
scroll to position [0, 0]
type input "Dammam [GEOGRAPHIC_DATA]"
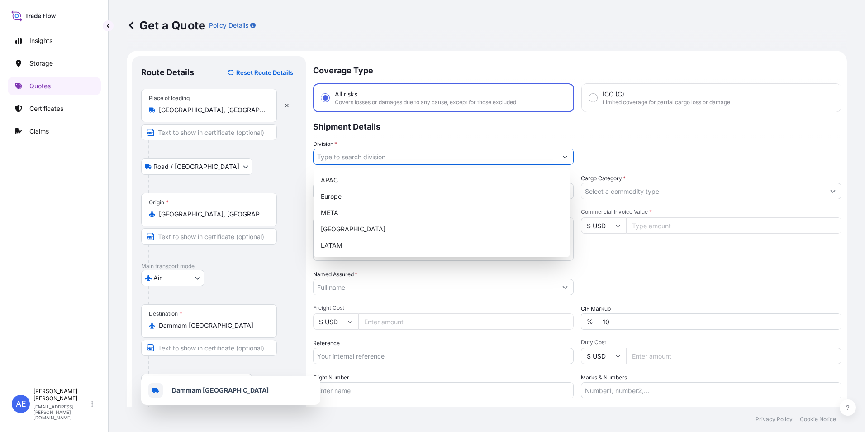
click at [458, 161] on input "Division *" at bounding box center [434, 156] width 243 height 16
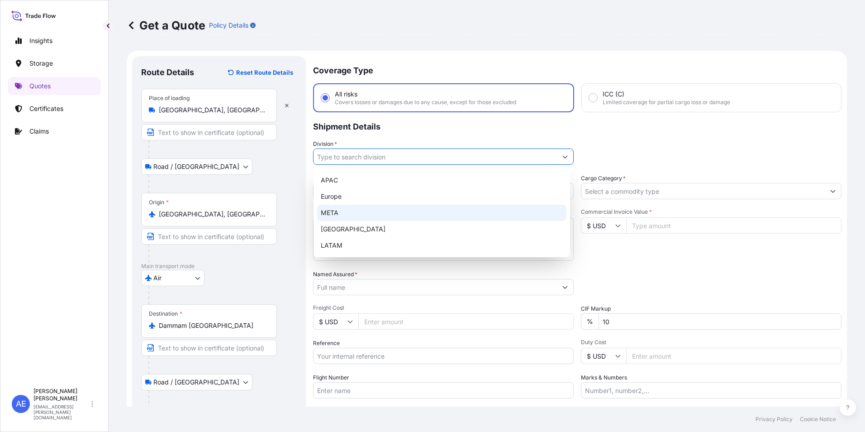
click at [364, 214] on div "META" at bounding box center [441, 212] width 249 height 16
type input "META"
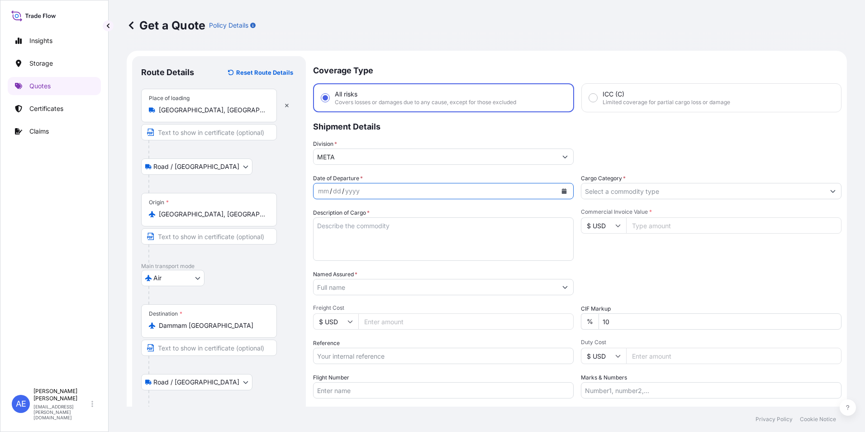
click at [563, 195] on button "Calendar" at bounding box center [564, 191] width 14 height 14
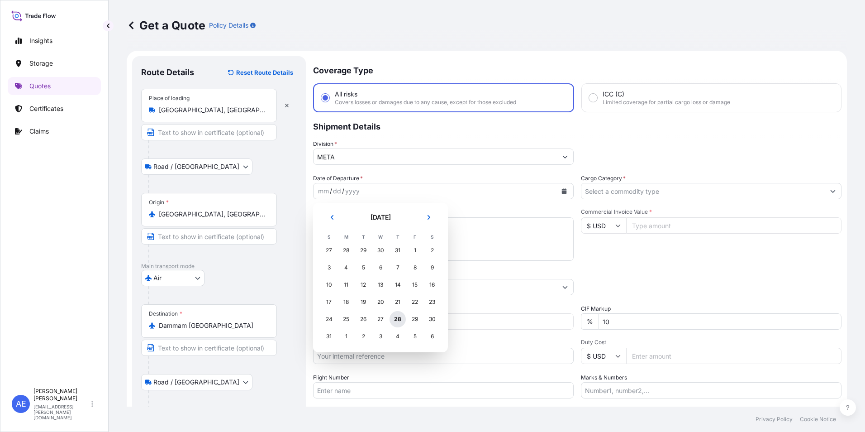
click at [397, 322] on div "28" at bounding box center [397, 319] width 16 height 16
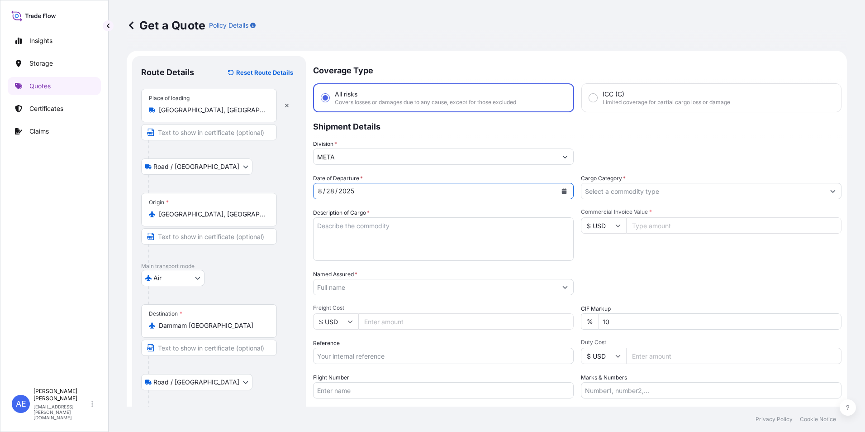
click at [617, 226] on icon at bounding box center [617, 225] width 5 height 5
click at [593, 248] on div "€ EUR" at bounding box center [600, 250] width 38 height 17
type input "€ EUR"
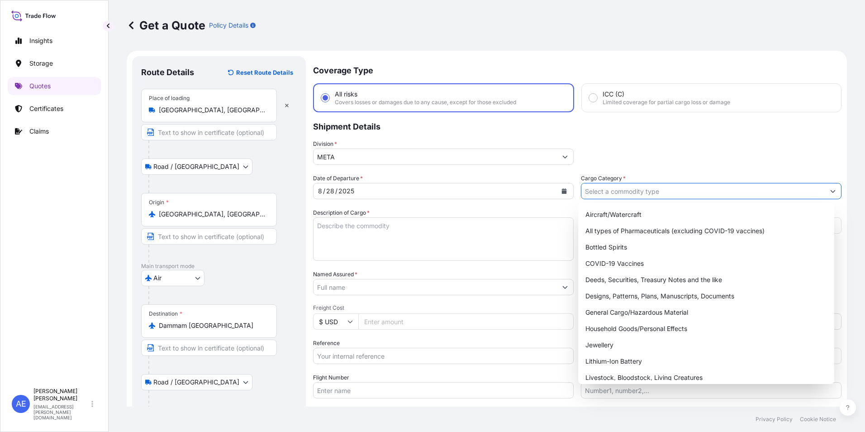
click at [666, 192] on input "Cargo Category *" at bounding box center [702, 191] width 243 height 16
click at [625, 308] on div "General Cargo/Hazardous Material" at bounding box center [706, 312] width 249 height 16
type input "General Cargo/Hazardous Material"
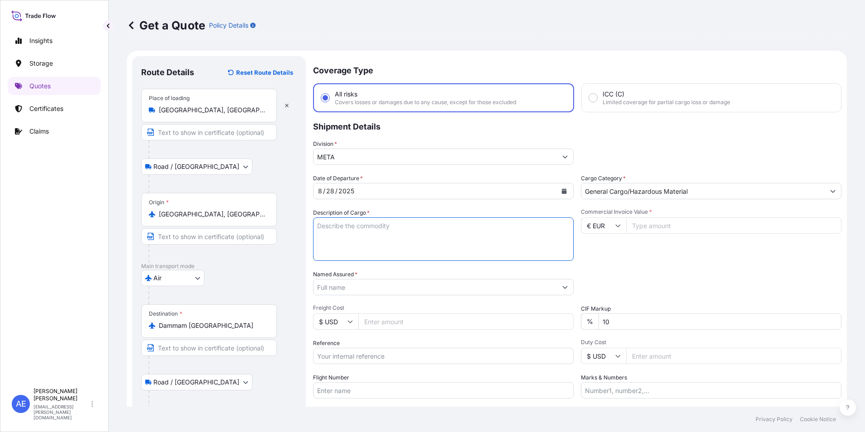
click at [394, 226] on textarea "Description of Cargo *" at bounding box center [443, 238] width 261 height 43
click at [370, 235] on textarea "Description of Cargo *" at bounding box center [443, 238] width 261 height 43
paste textarea "ACTUATOR AND CONTROL SPARE PARTS"
type textarea "ACTUATOR AND CONTROL SPARE PARTS"
click at [374, 293] on input "Named Assured *" at bounding box center [434, 287] width 243 height 16
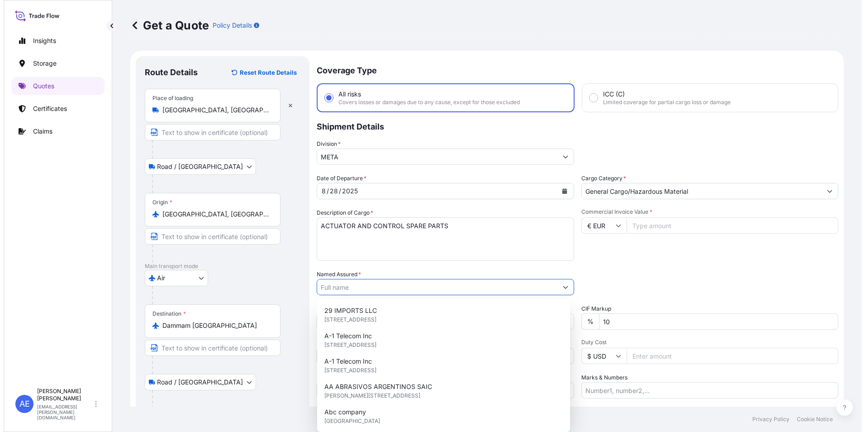
paste input "AUMA Saudi Manufacturing Company LLC"
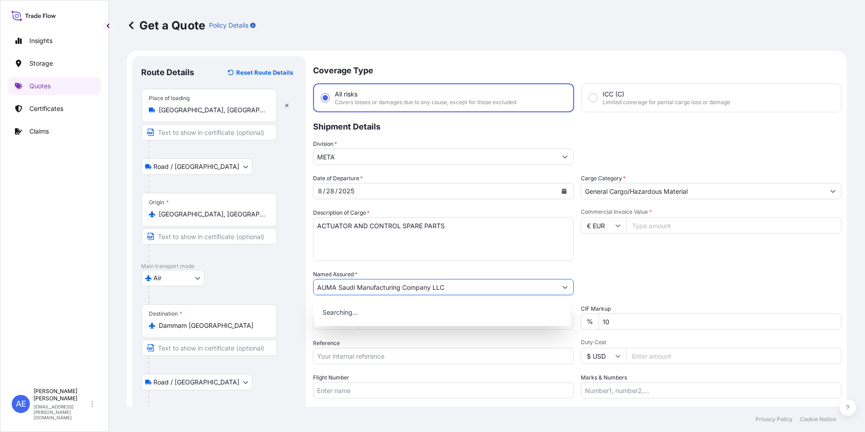
type input "AUMA Saudi Manufacturing Company LLC"
click at [621, 268] on div "Date of Departure * [DATE] Cargo Category * General Cargo/Hazardous Material De…" at bounding box center [577, 286] width 528 height 224
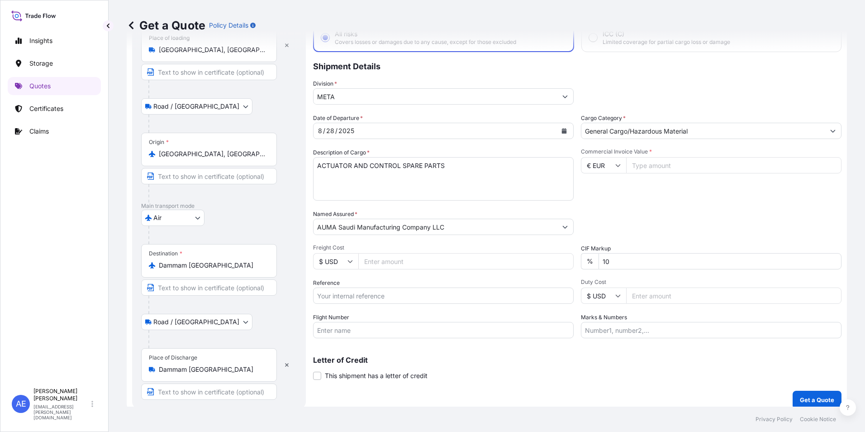
scroll to position [68, 0]
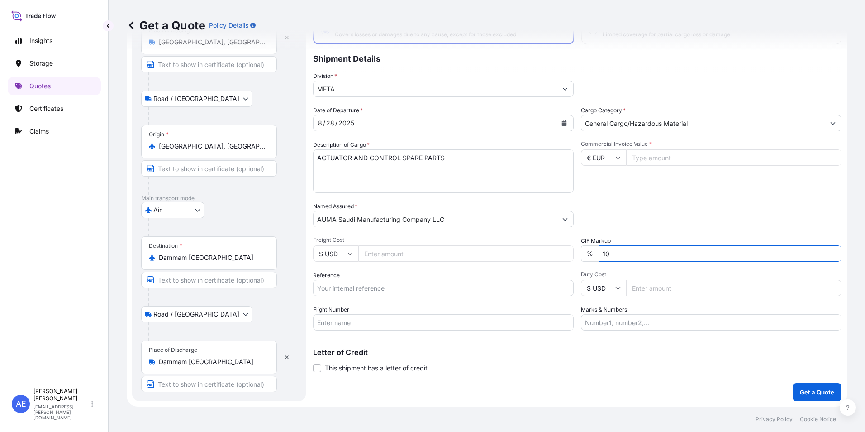
click at [645, 258] on input "10" at bounding box center [719, 253] width 243 height 16
drag, startPoint x: 635, startPoint y: 259, endPoint x: 301, endPoint y: 301, distance: 336.6
click at [417, 285] on div "Date of Departure * [DATE] Cargo Category * General Cargo/Hazardous Material De…" at bounding box center [577, 218] width 528 height 224
type input "0"
click at [653, 176] on div "Commercial Invoice Value * € EUR" at bounding box center [711, 166] width 261 height 52
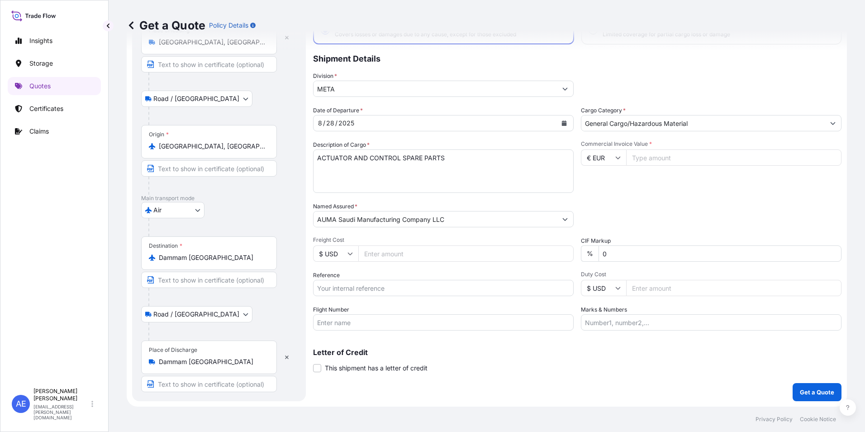
click at [666, 156] on input "Commercial Invoice Value *" at bounding box center [733, 157] width 215 height 16
paste input "87369.48"
type input "87369.48"
click at [395, 290] on input "Reference" at bounding box center [443, 288] width 261 height 16
paste input "SSLS3012"
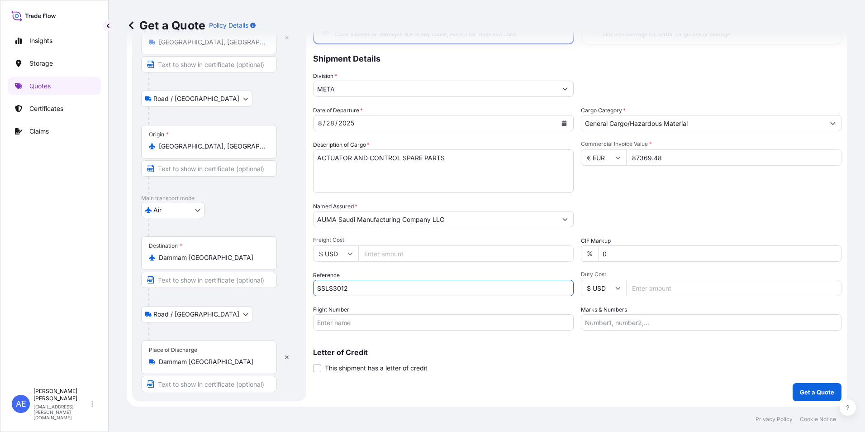
type input "SSLS3012"
click at [654, 208] on div "Packing Category Type to search a container mode Please select a primary mode o…" at bounding box center [711, 214] width 261 height 25
click at [802, 398] on button "Get a Quote" at bounding box center [817, 392] width 49 height 18
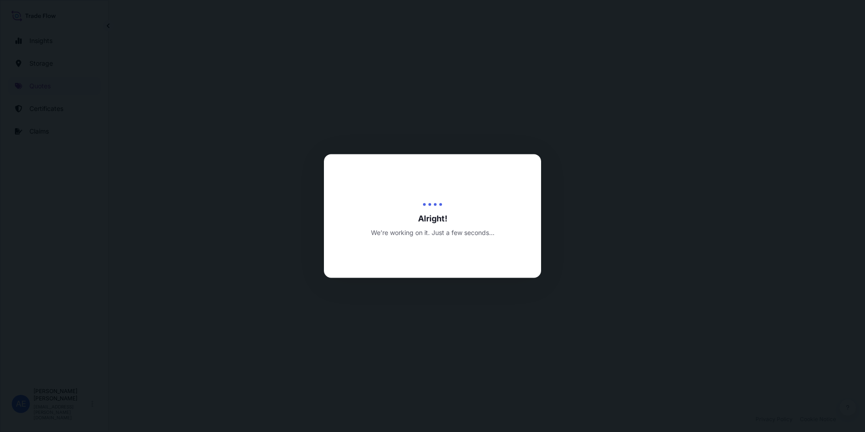
select select "Road / [GEOGRAPHIC_DATA]"
select select "Air"
select select "Road / [GEOGRAPHIC_DATA]"
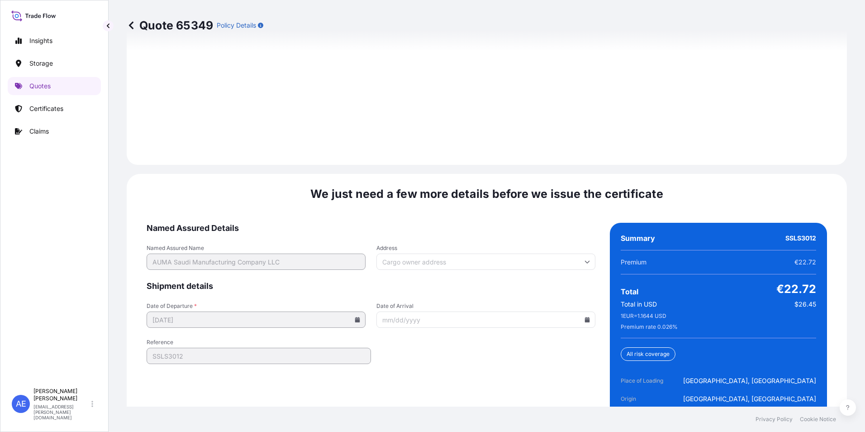
scroll to position [1393, 0]
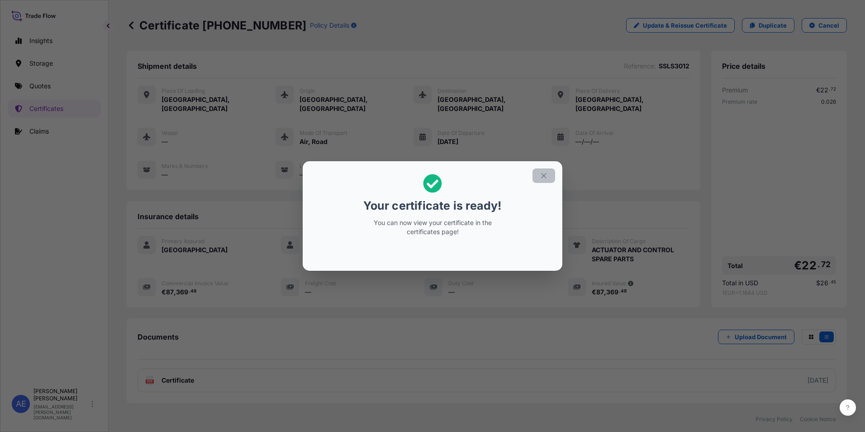
click at [546, 181] on button "button" at bounding box center [543, 175] width 23 height 14
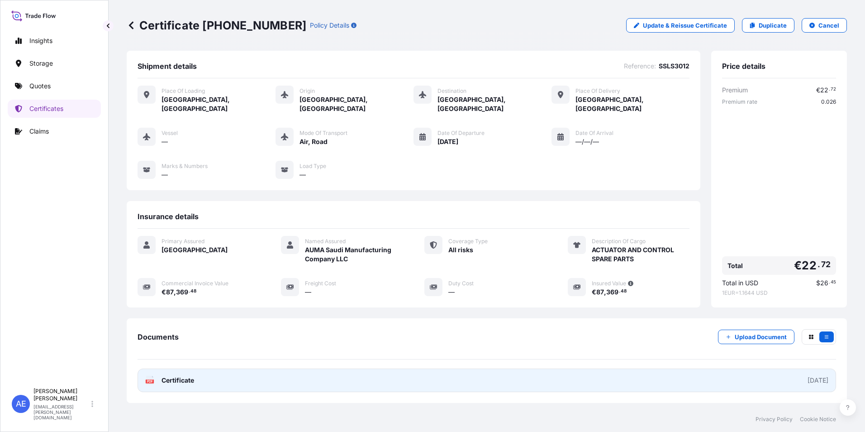
click at [284, 370] on link "PDF Certificate [DATE]" at bounding box center [487, 380] width 698 height 24
